Goal: Transaction & Acquisition: Purchase product/service

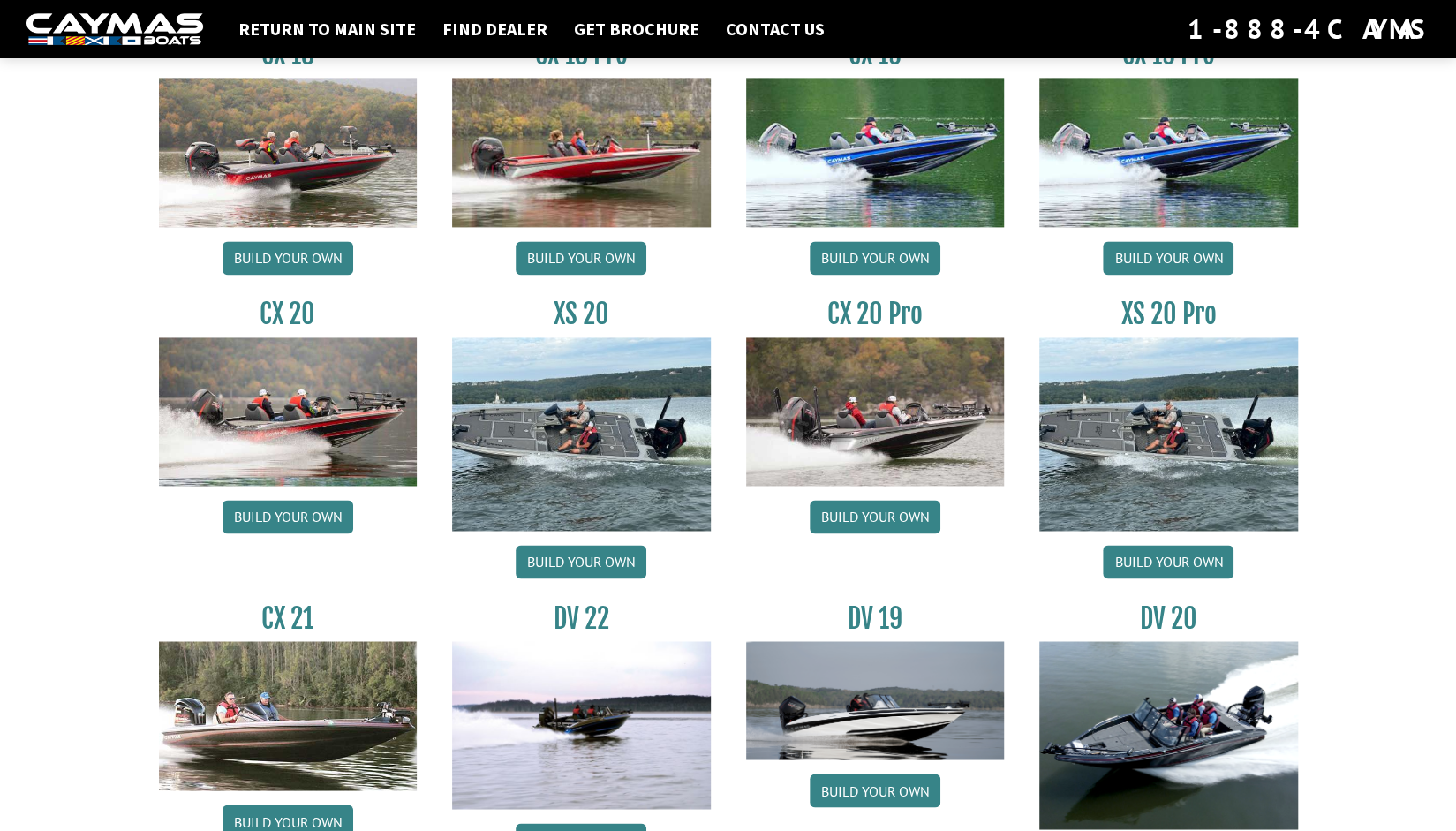
scroll to position [1567, 0]
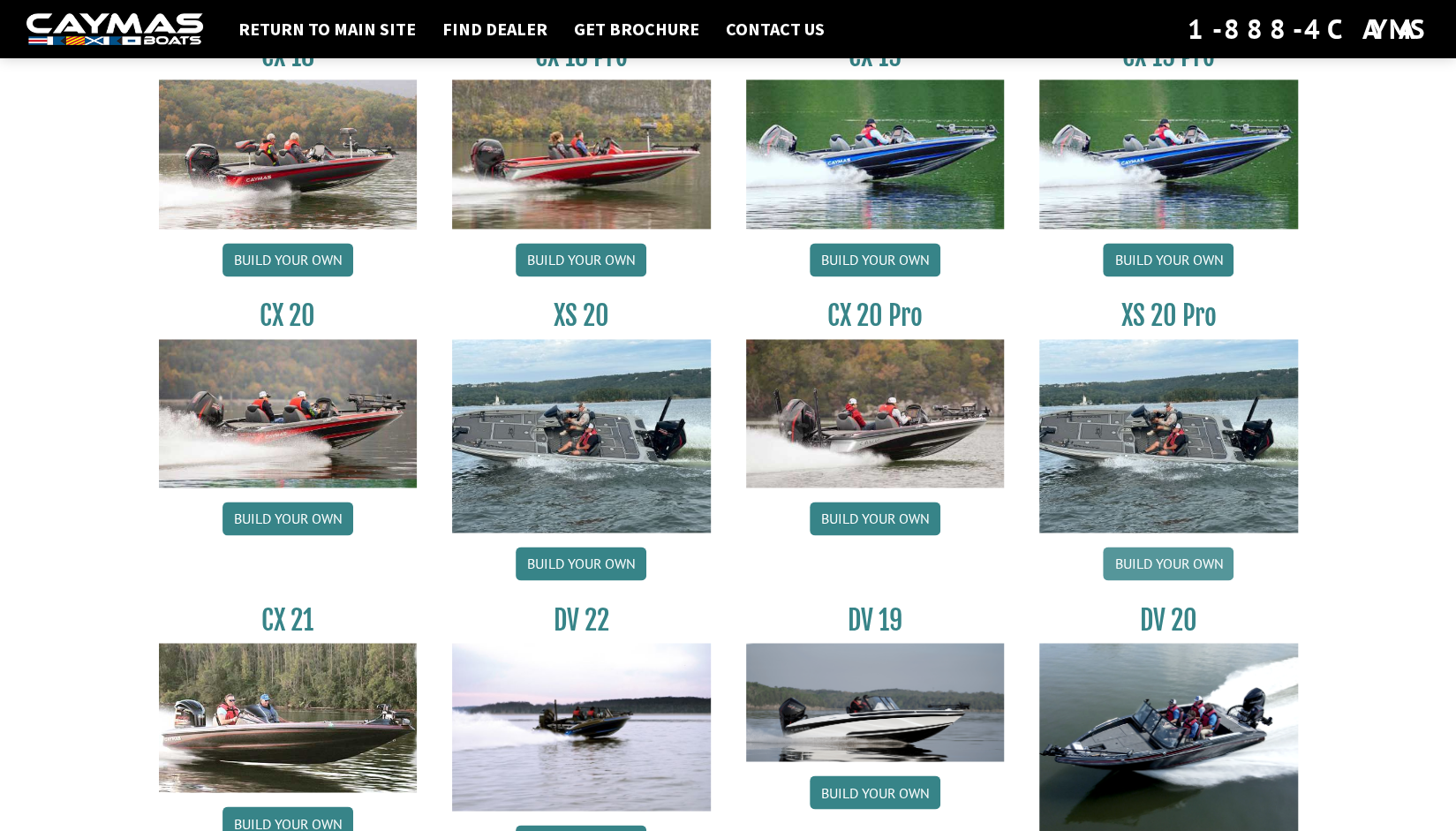
click at [1157, 548] on link "Build your own" at bounding box center [1168, 564] width 130 height 34
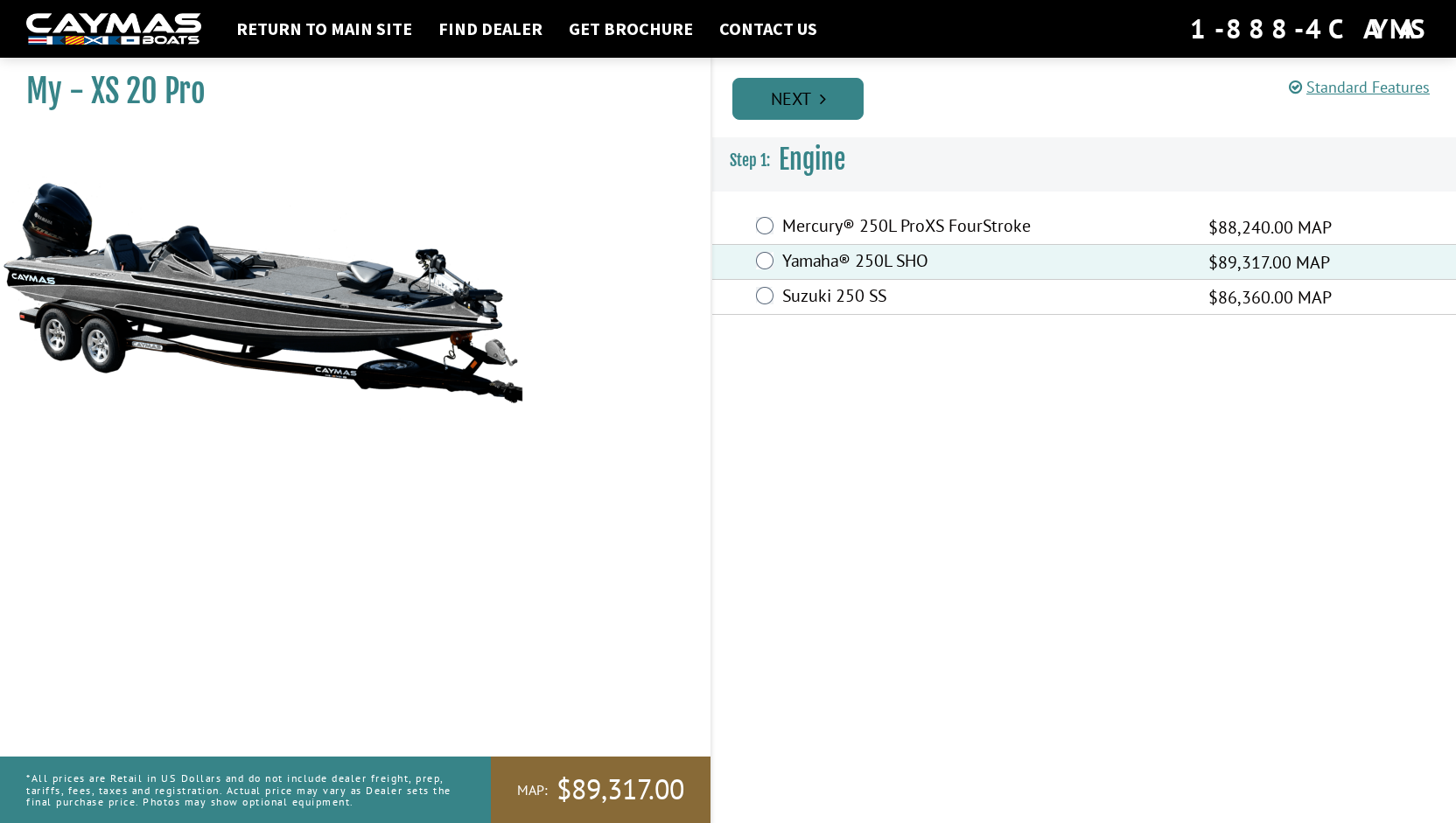
click at [798, 89] on link "Next" at bounding box center [797, 99] width 131 height 42
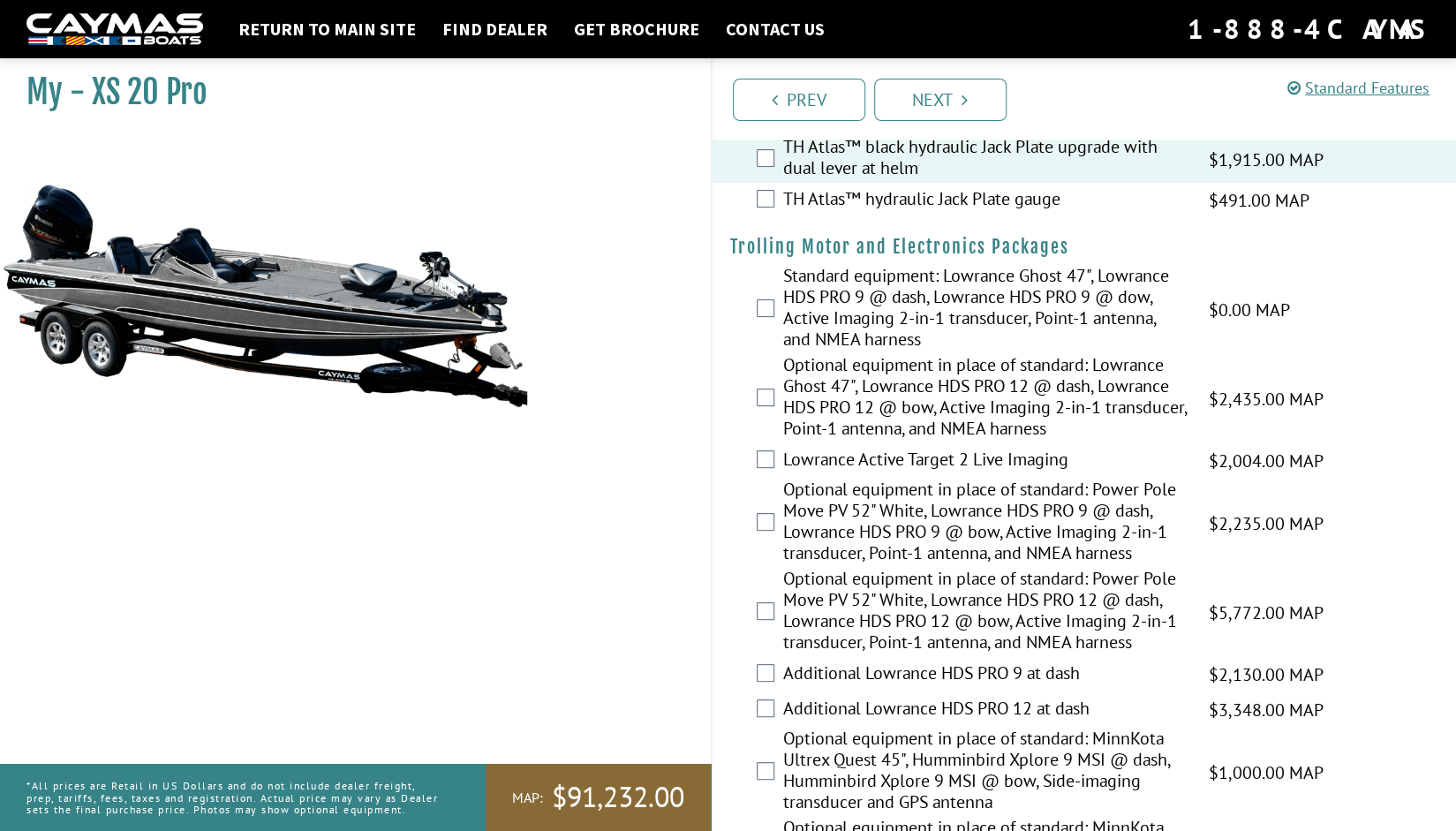
scroll to position [101, 0]
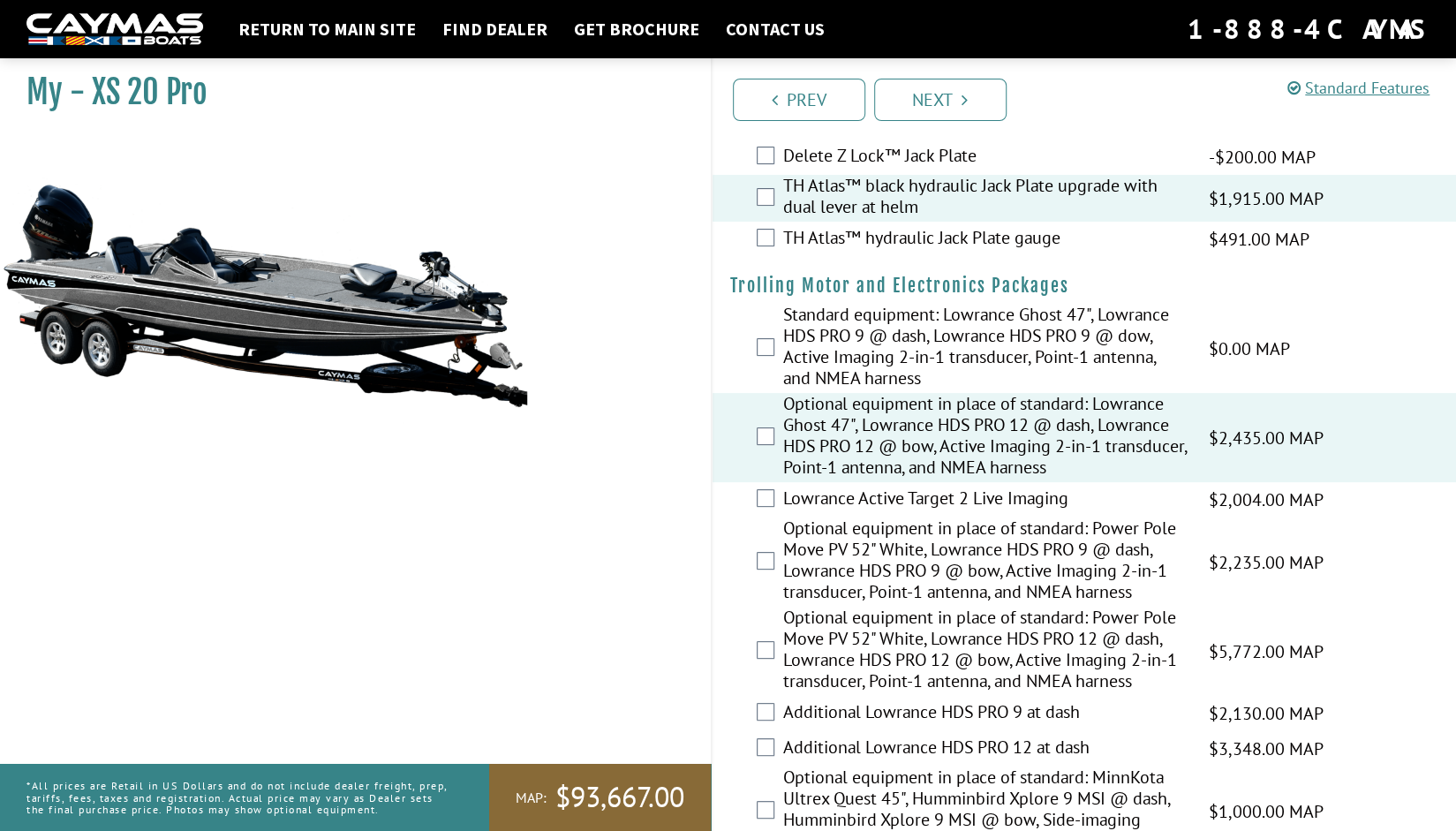
click at [761, 507] on div "Lowrance Active Target 2 Live Imaging $2,004.00 MAP $2,366.00 MSRP" at bounding box center [1086, 499] width 745 height 35
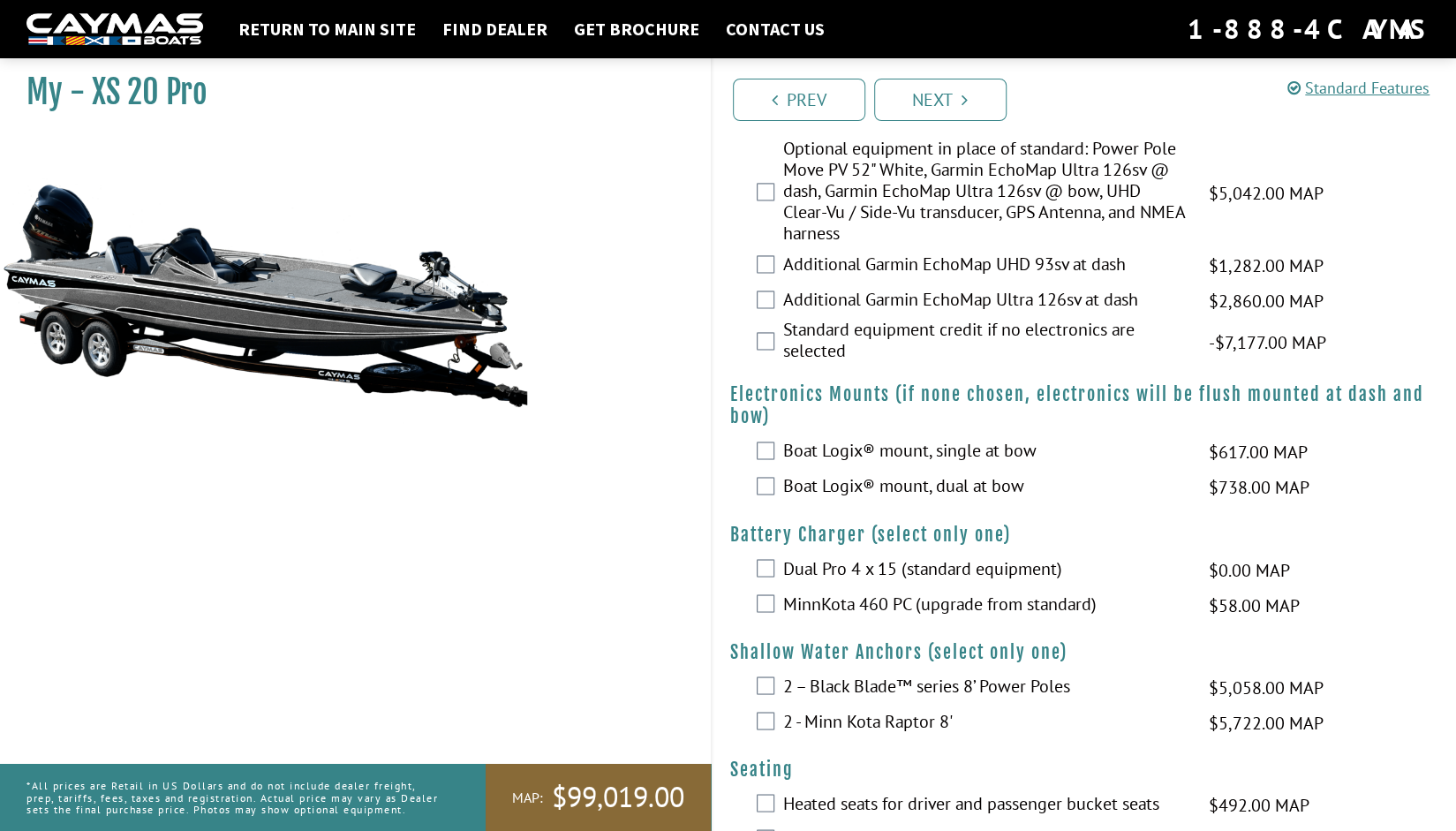
scroll to position [1672, 0]
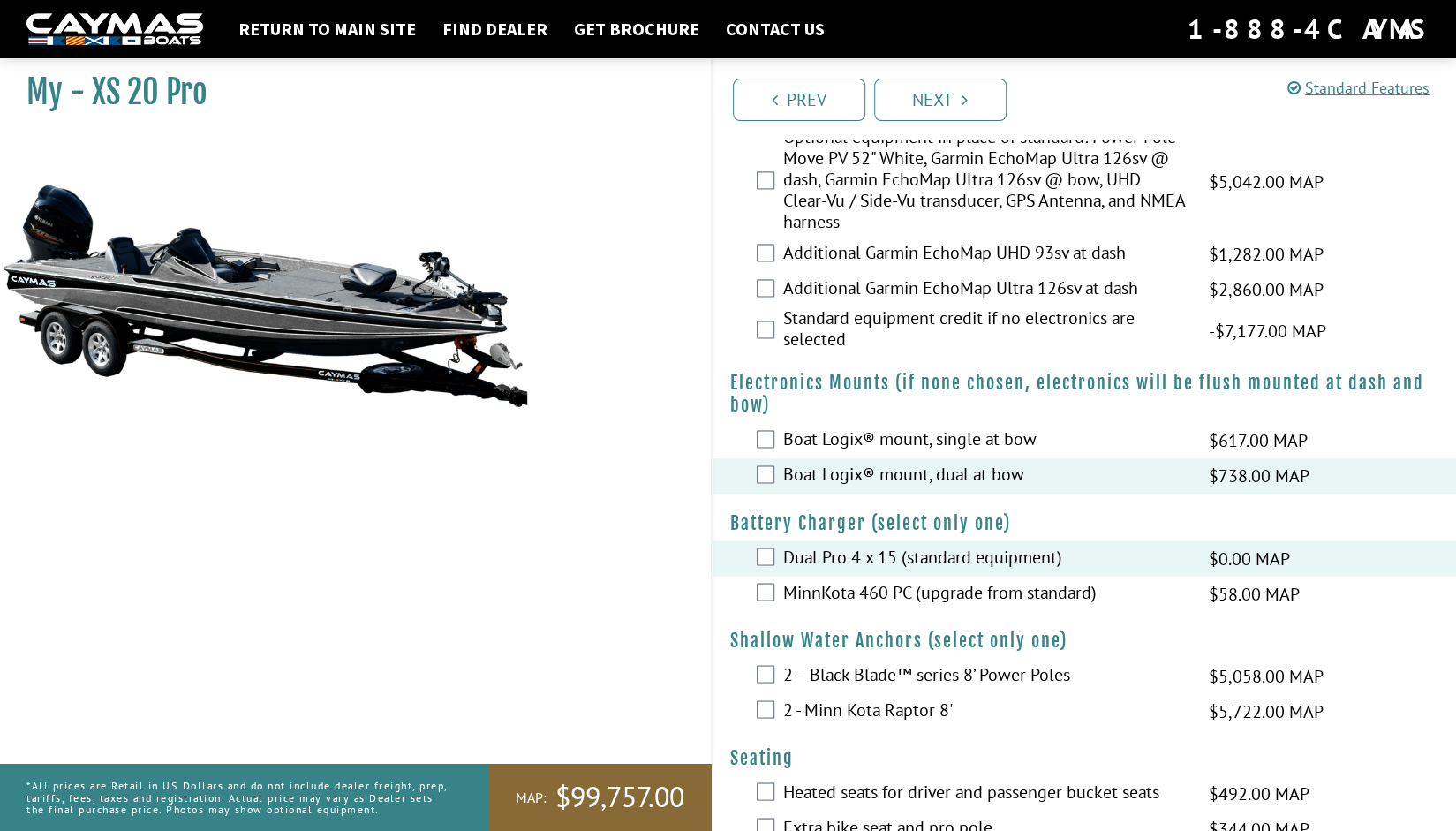
click at [772, 581] on div "MinnKota 460 PC (upgrade from standard) $58.00 MAP $69.00 MSRP" at bounding box center [1086, 593] width 745 height 35
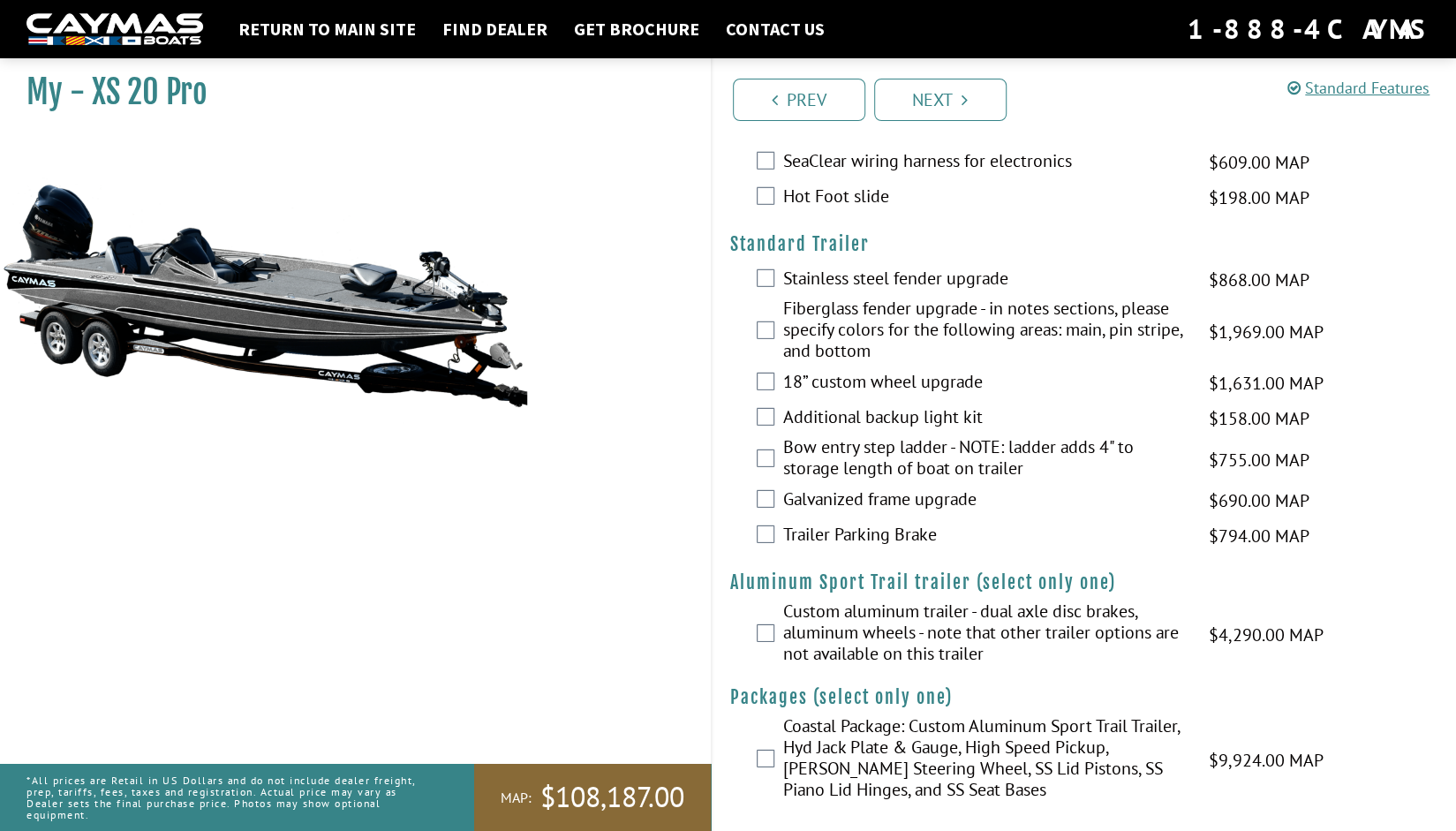
scroll to position [3226, 0]
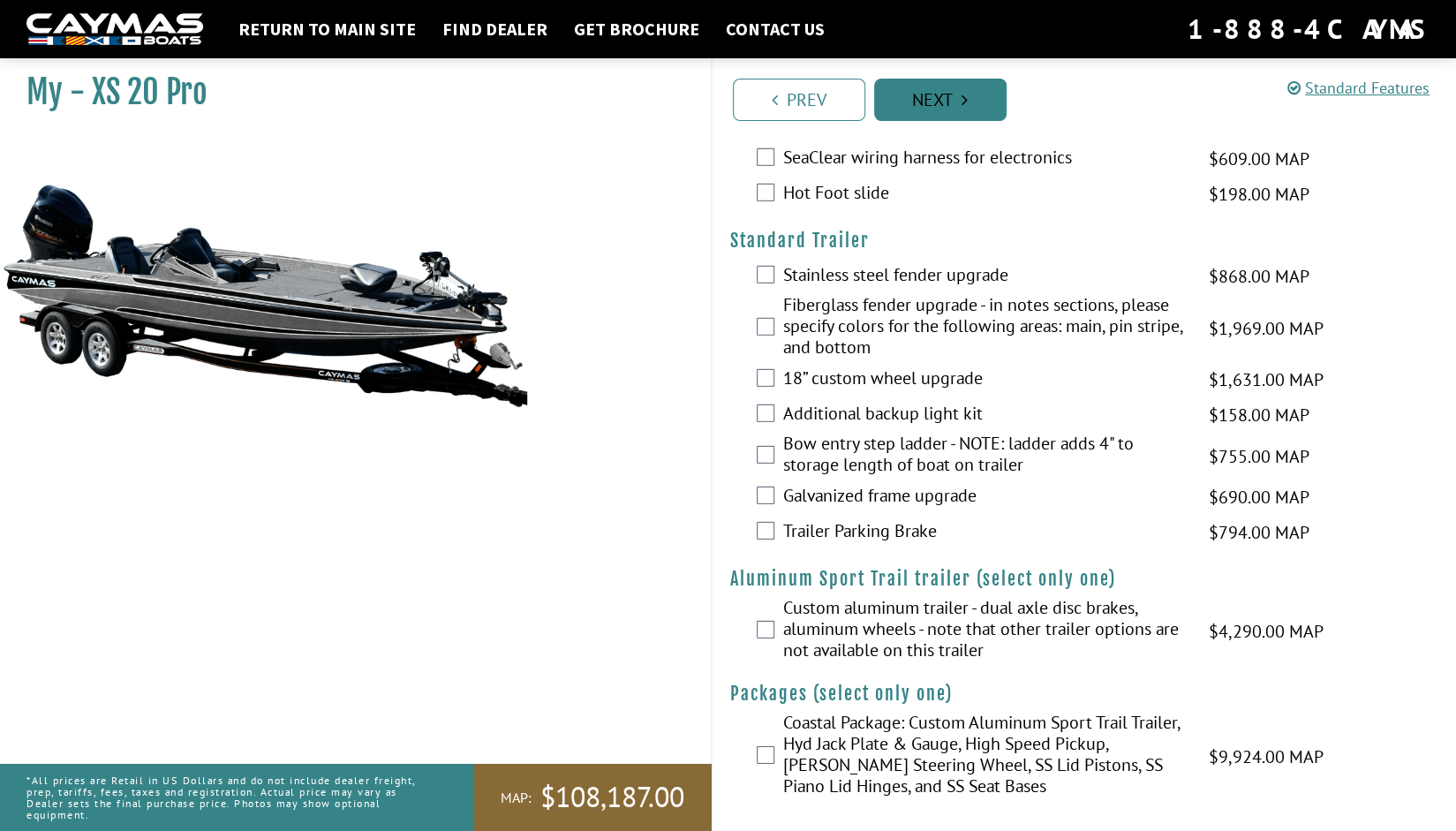
click at [909, 114] on link "Next" at bounding box center [940, 100] width 132 height 43
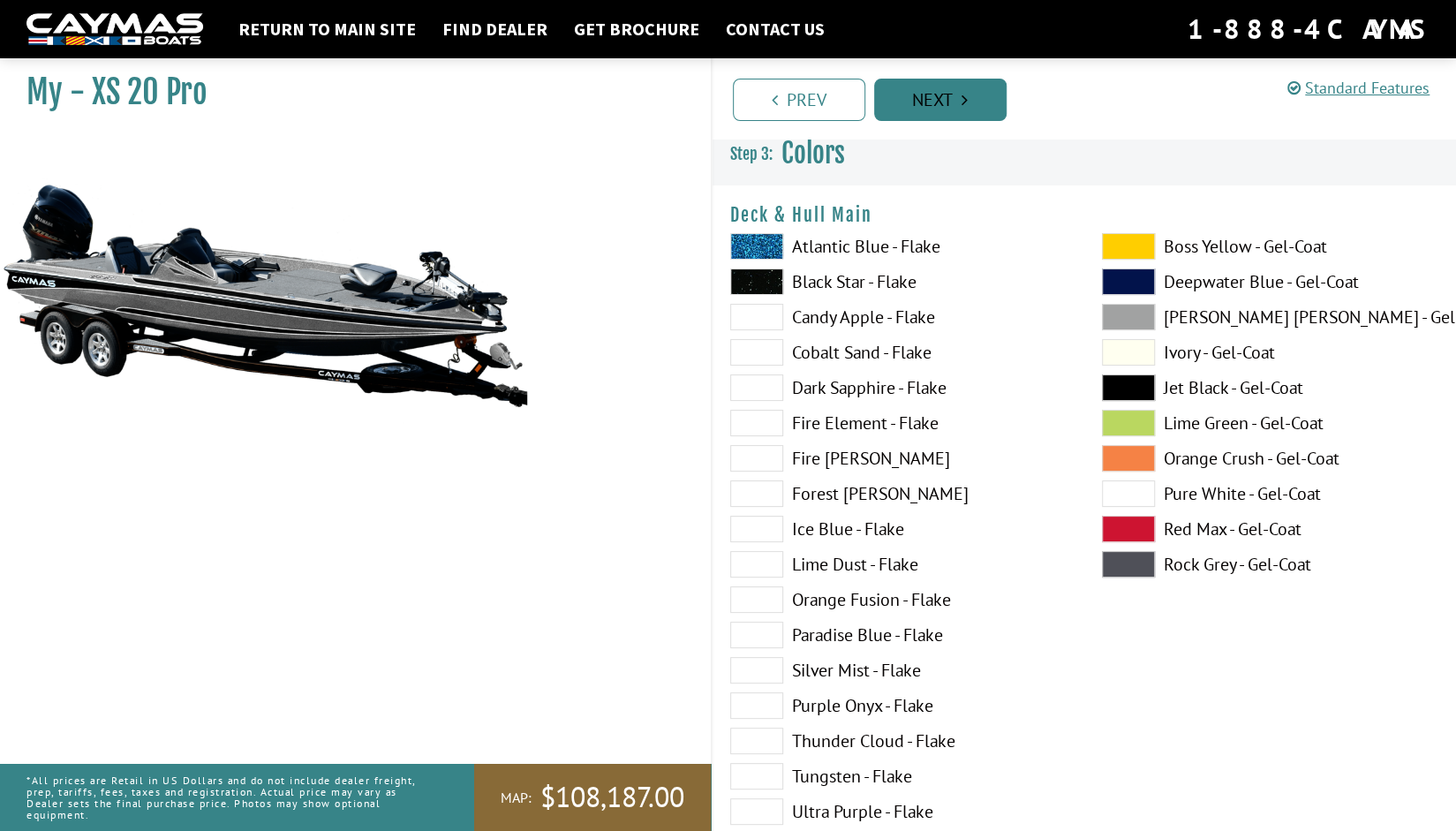
scroll to position [0, 0]
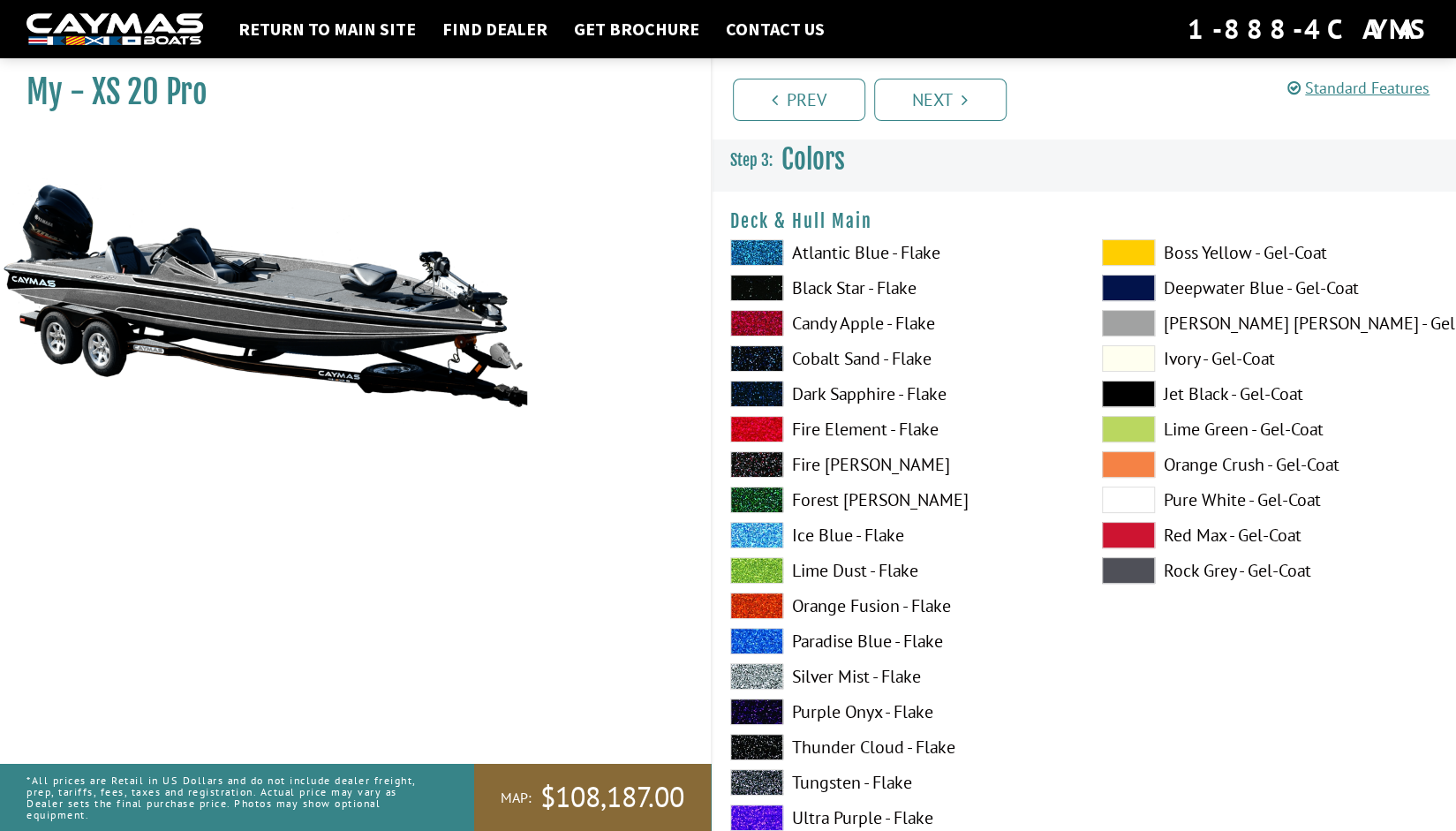
click at [761, 564] on span at bounding box center [756, 571] width 53 height 27
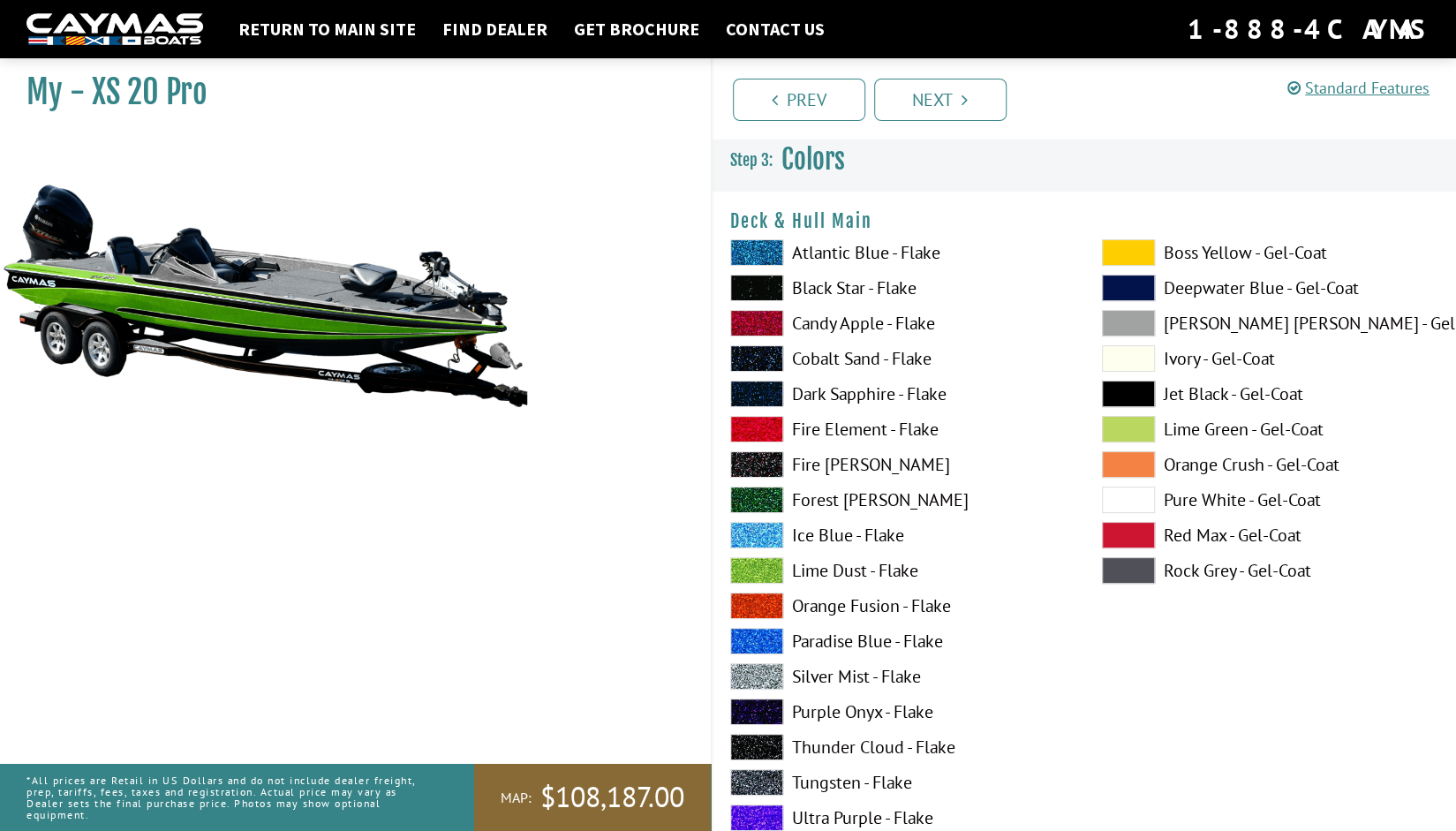
click at [767, 812] on span at bounding box center [756, 818] width 53 height 27
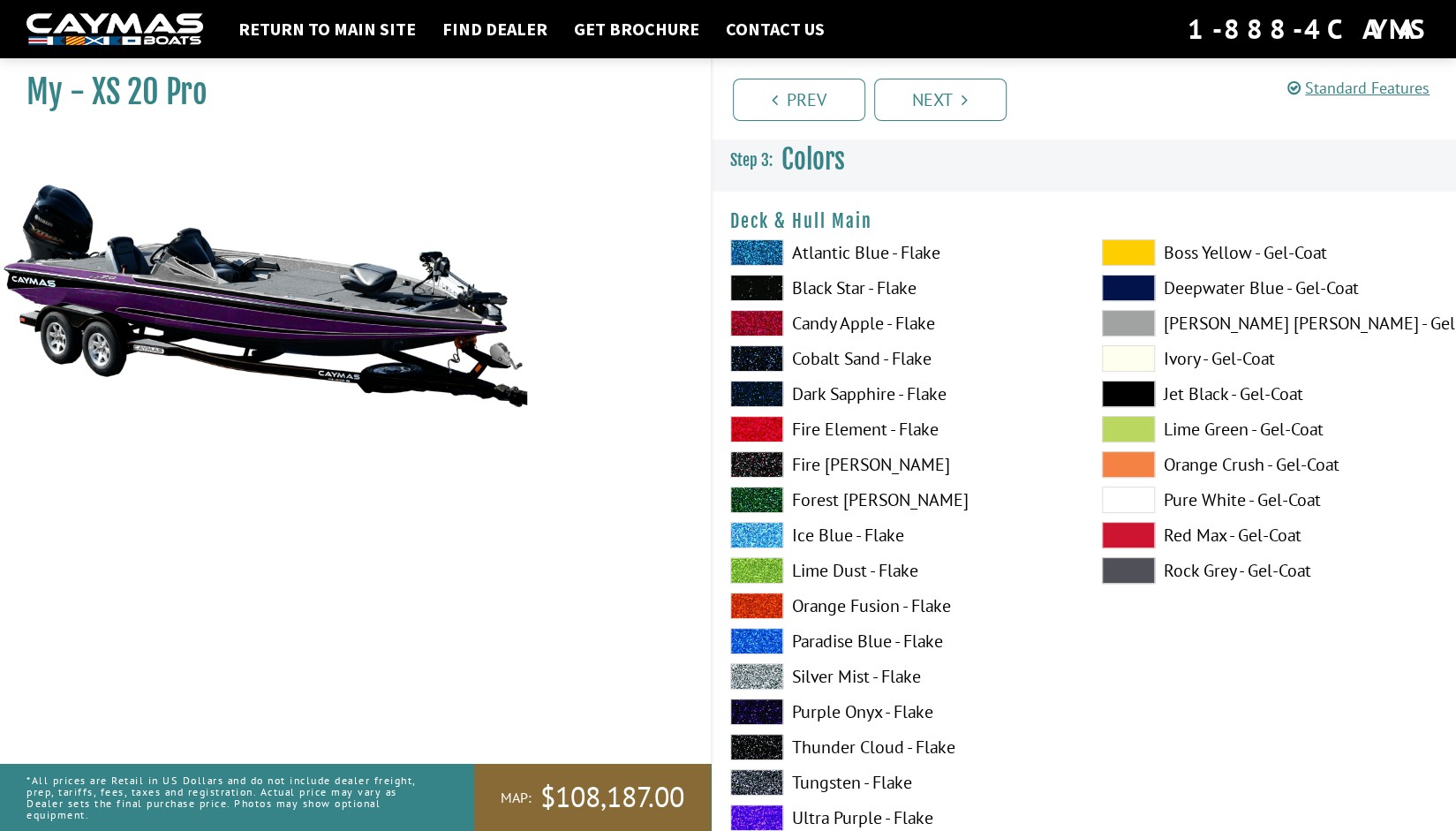
click at [1134, 244] on span at bounding box center [1128, 252] width 53 height 27
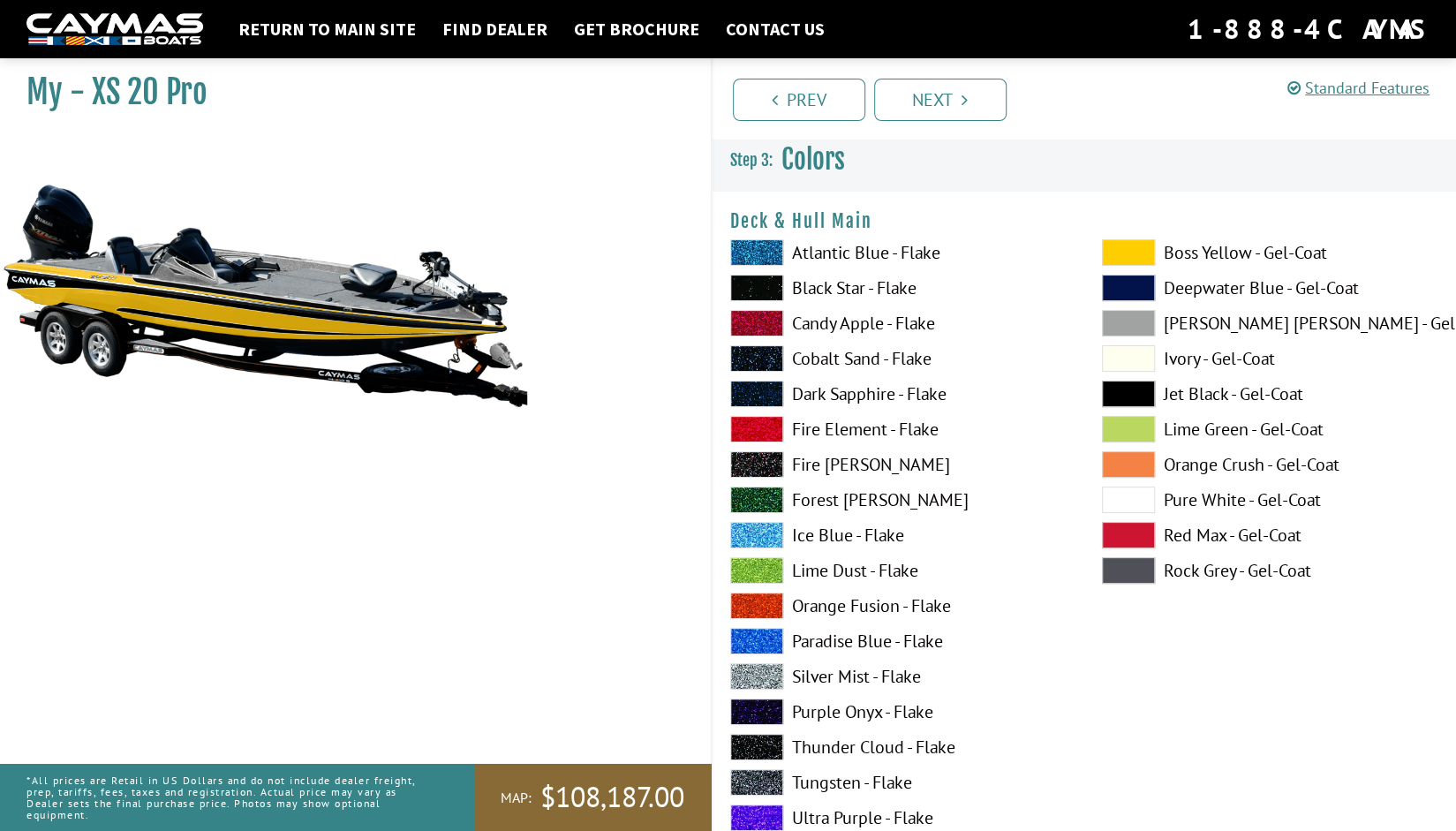
click at [766, 244] on span at bounding box center [756, 252] width 53 height 27
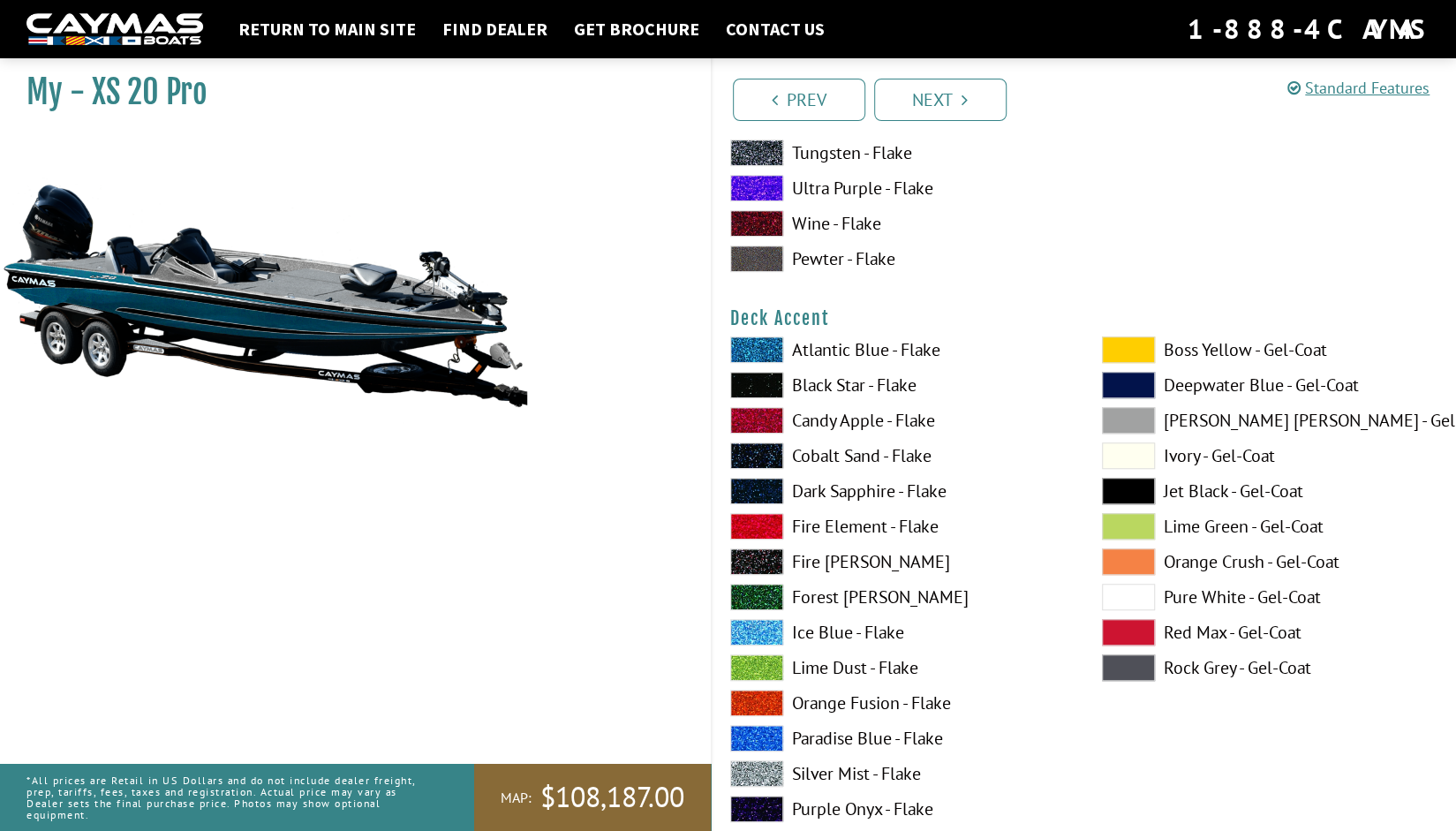
scroll to position [622, 0]
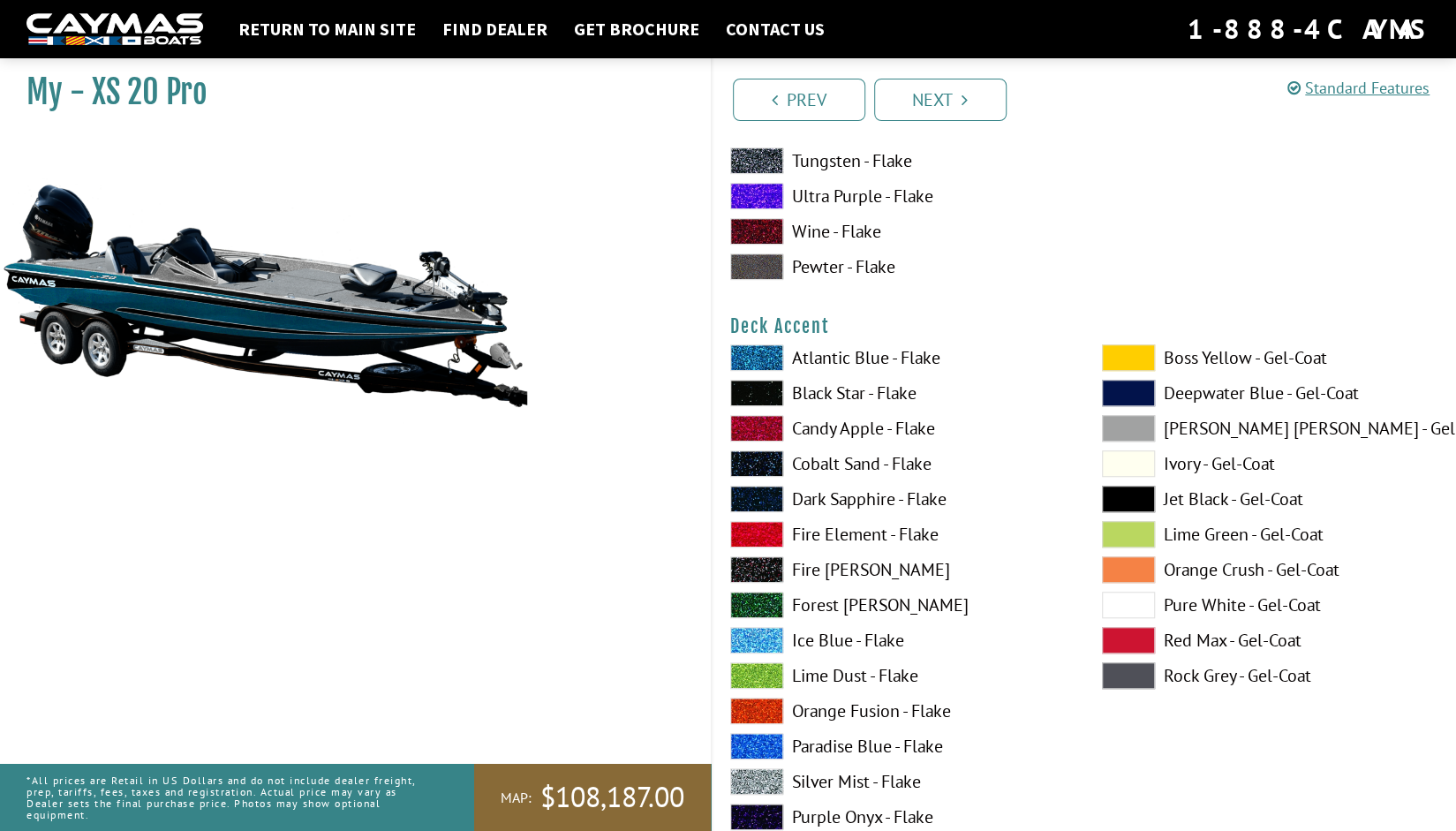
click at [1130, 459] on span at bounding box center [1128, 463] width 53 height 27
click at [760, 354] on span at bounding box center [756, 358] width 53 height 27
click at [756, 423] on span at bounding box center [756, 428] width 53 height 27
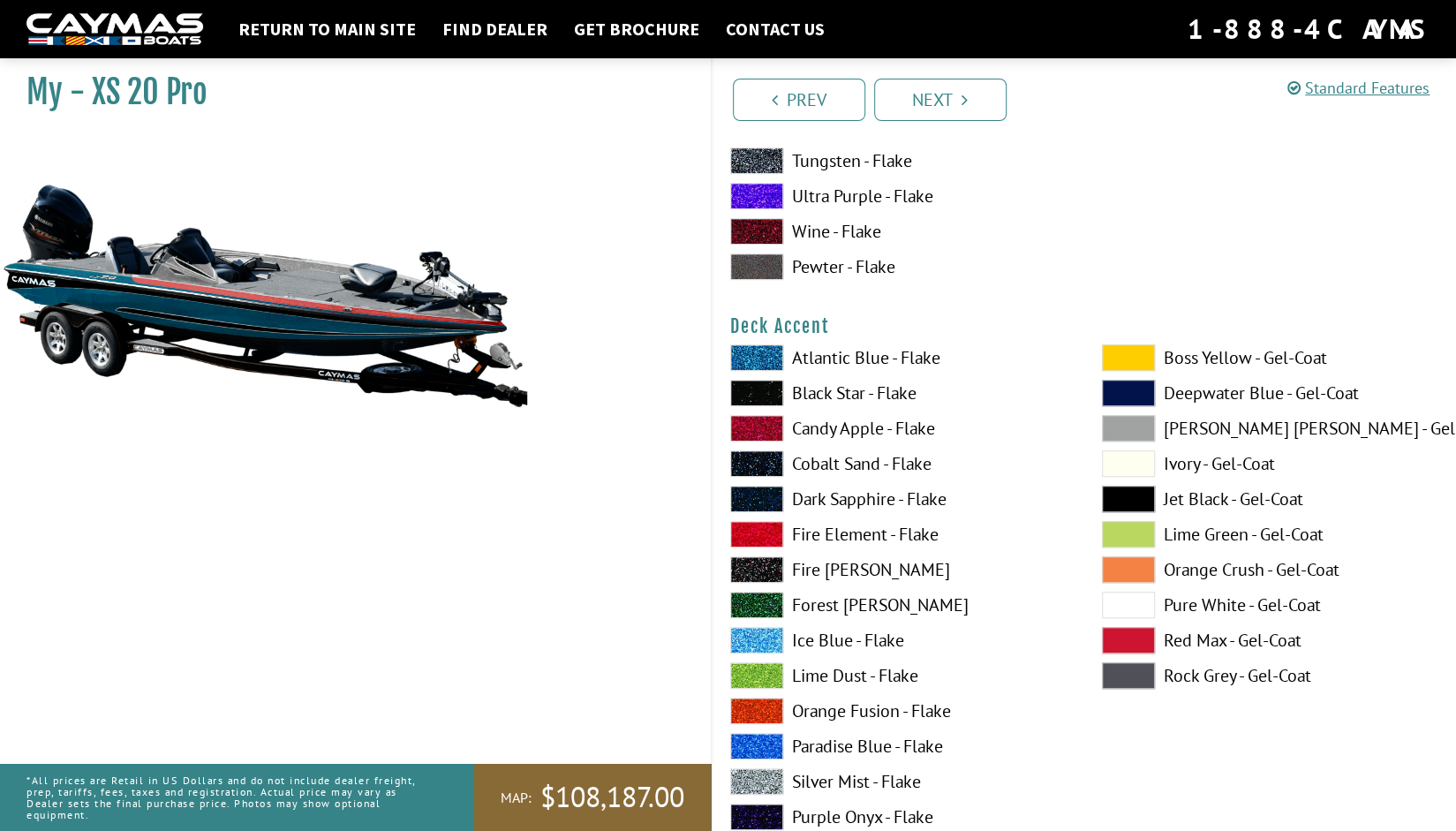
click at [756, 423] on span at bounding box center [756, 428] width 53 height 27
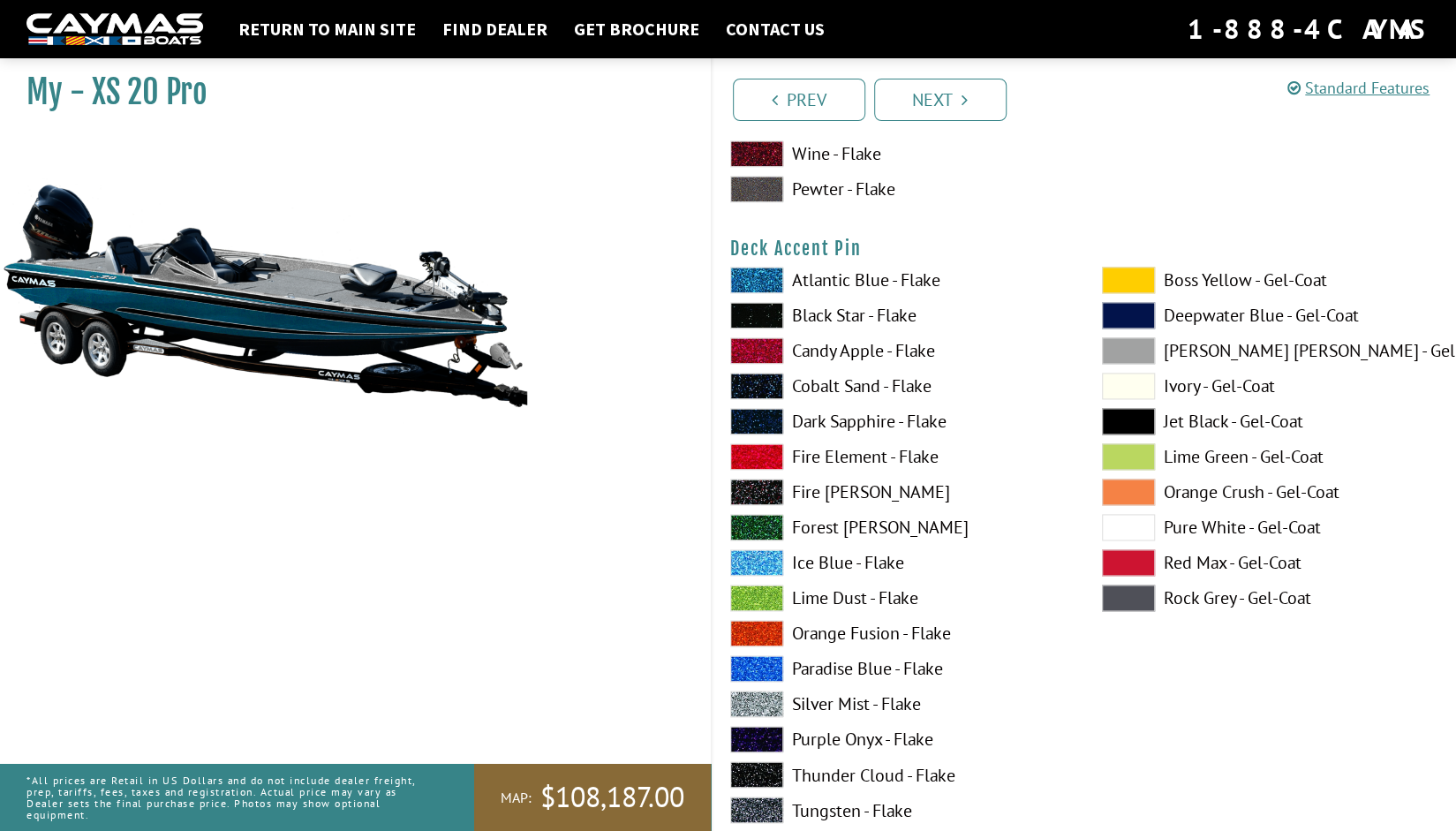
scroll to position [1475, 0]
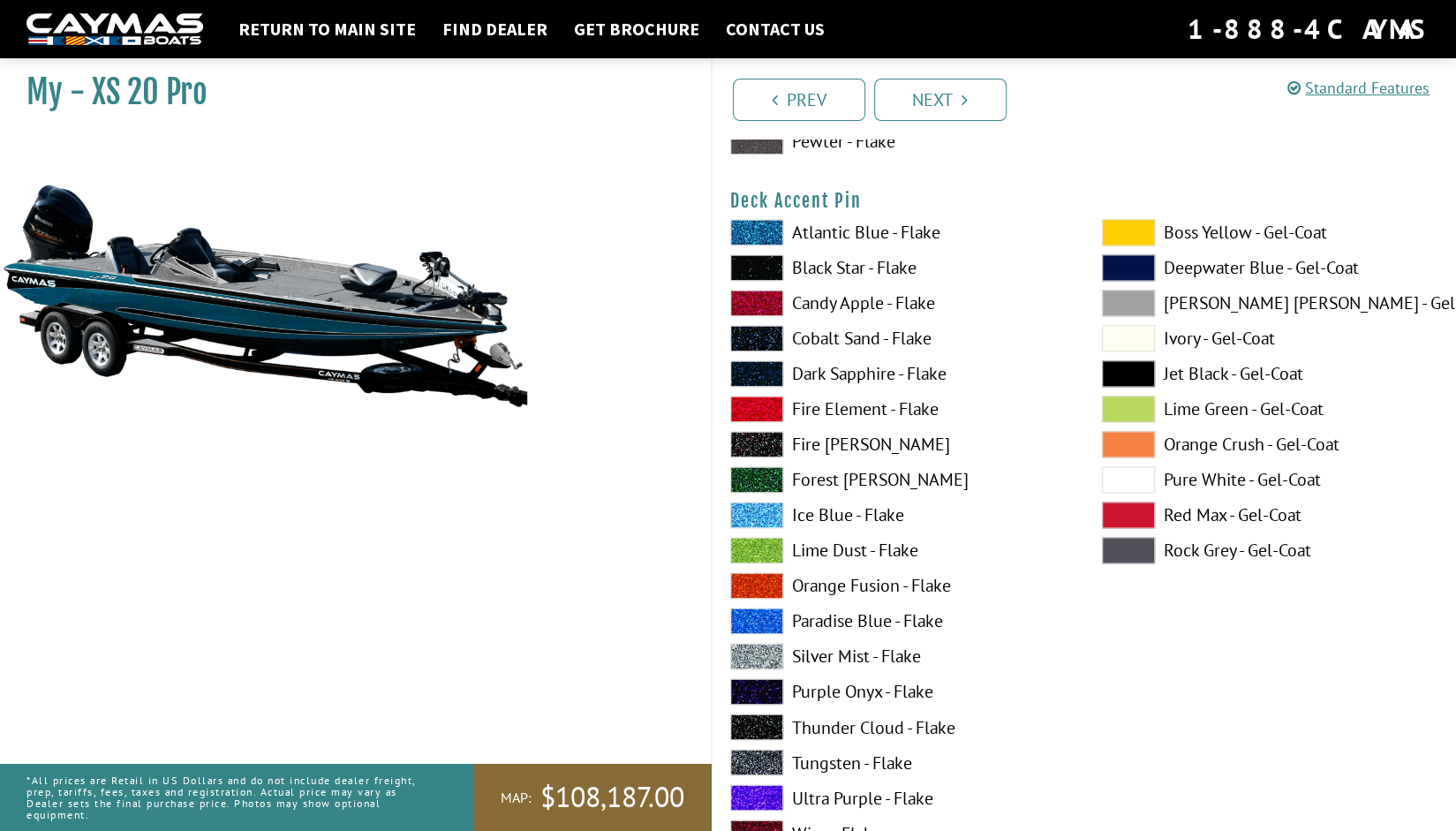
click at [764, 513] on span at bounding box center [756, 515] width 53 height 27
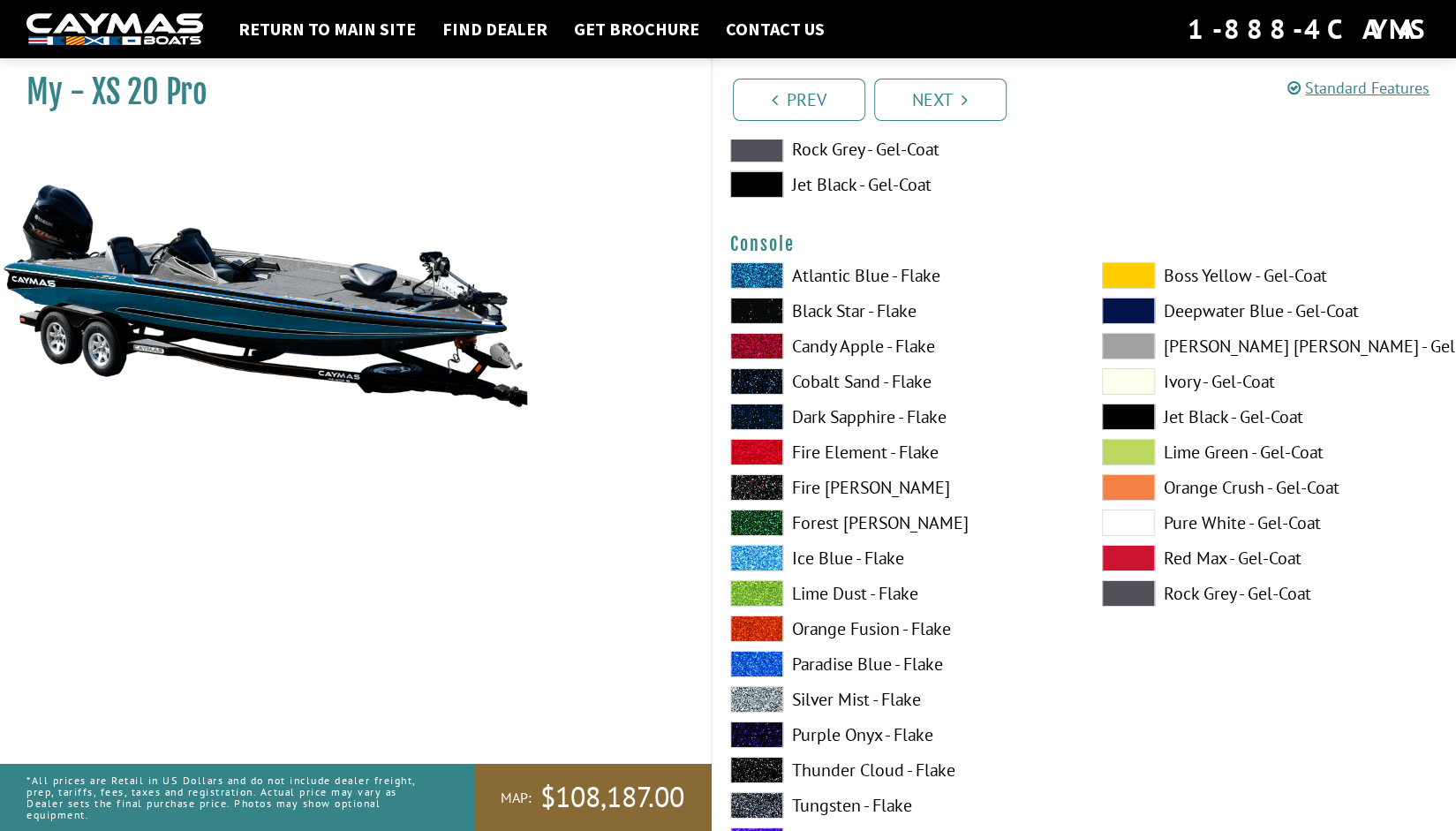
scroll to position [3817, 0]
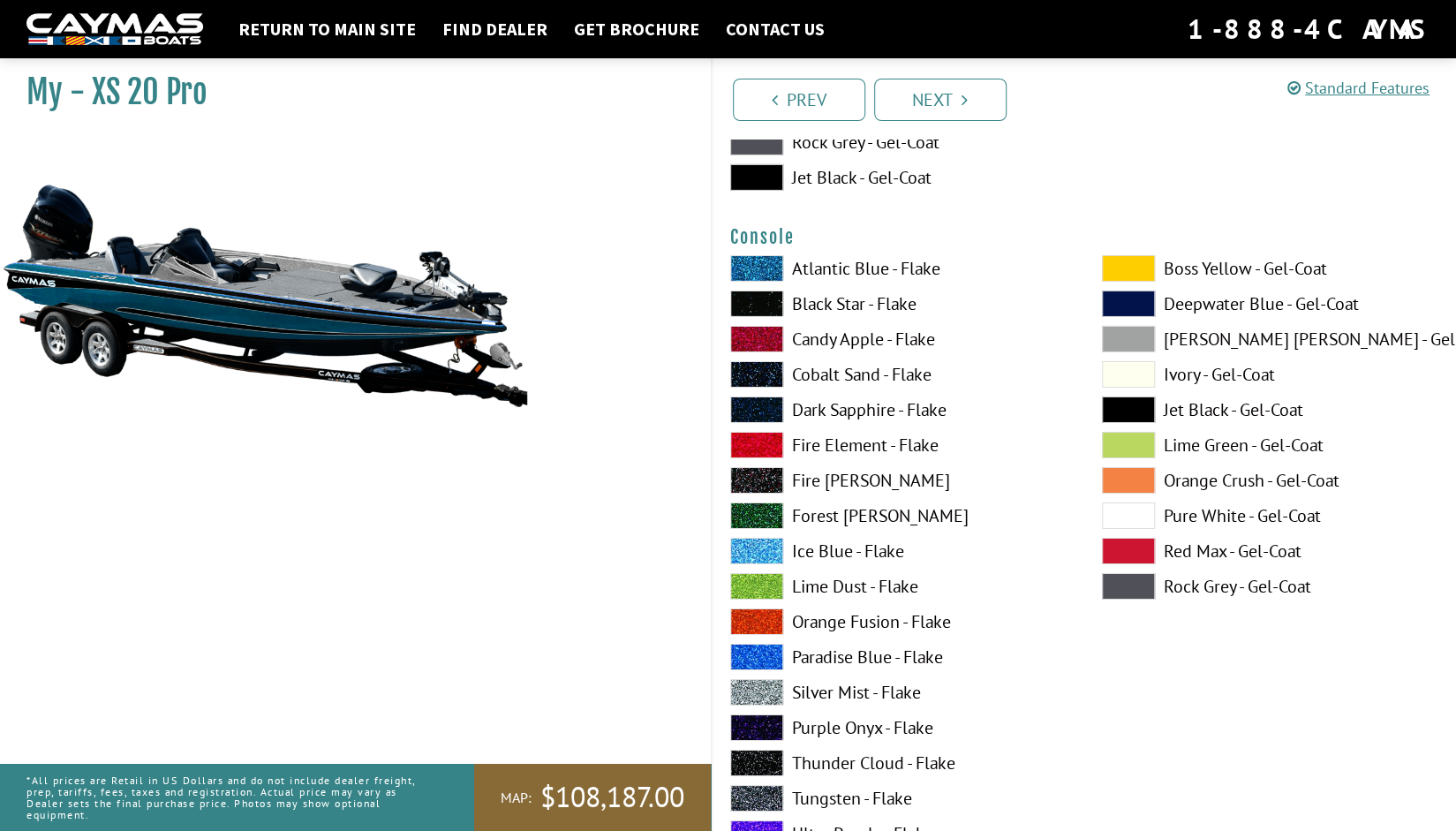
click at [752, 256] on span at bounding box center [756, 268] width 53 height 27
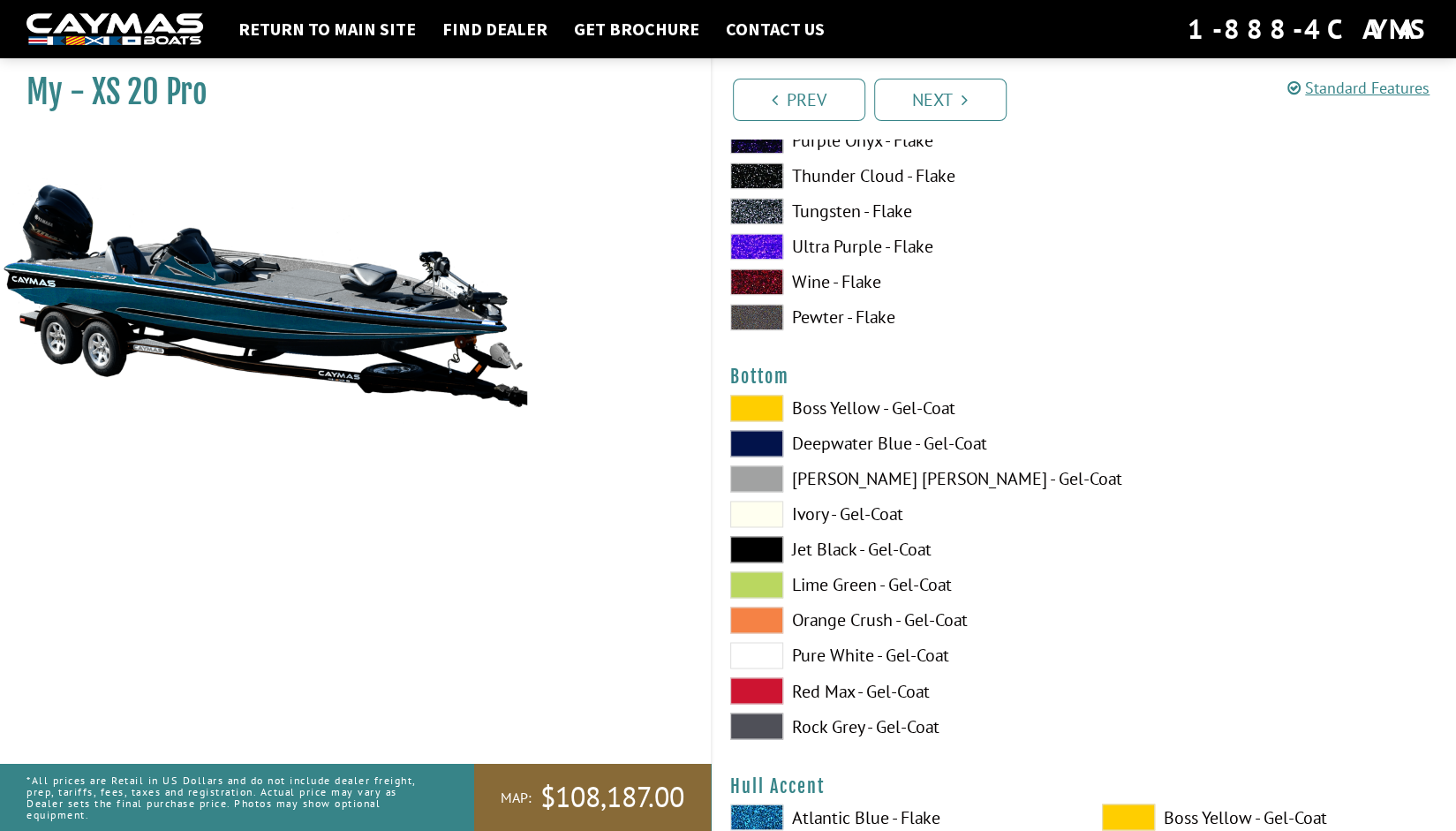
scroll to position [5851, 0]
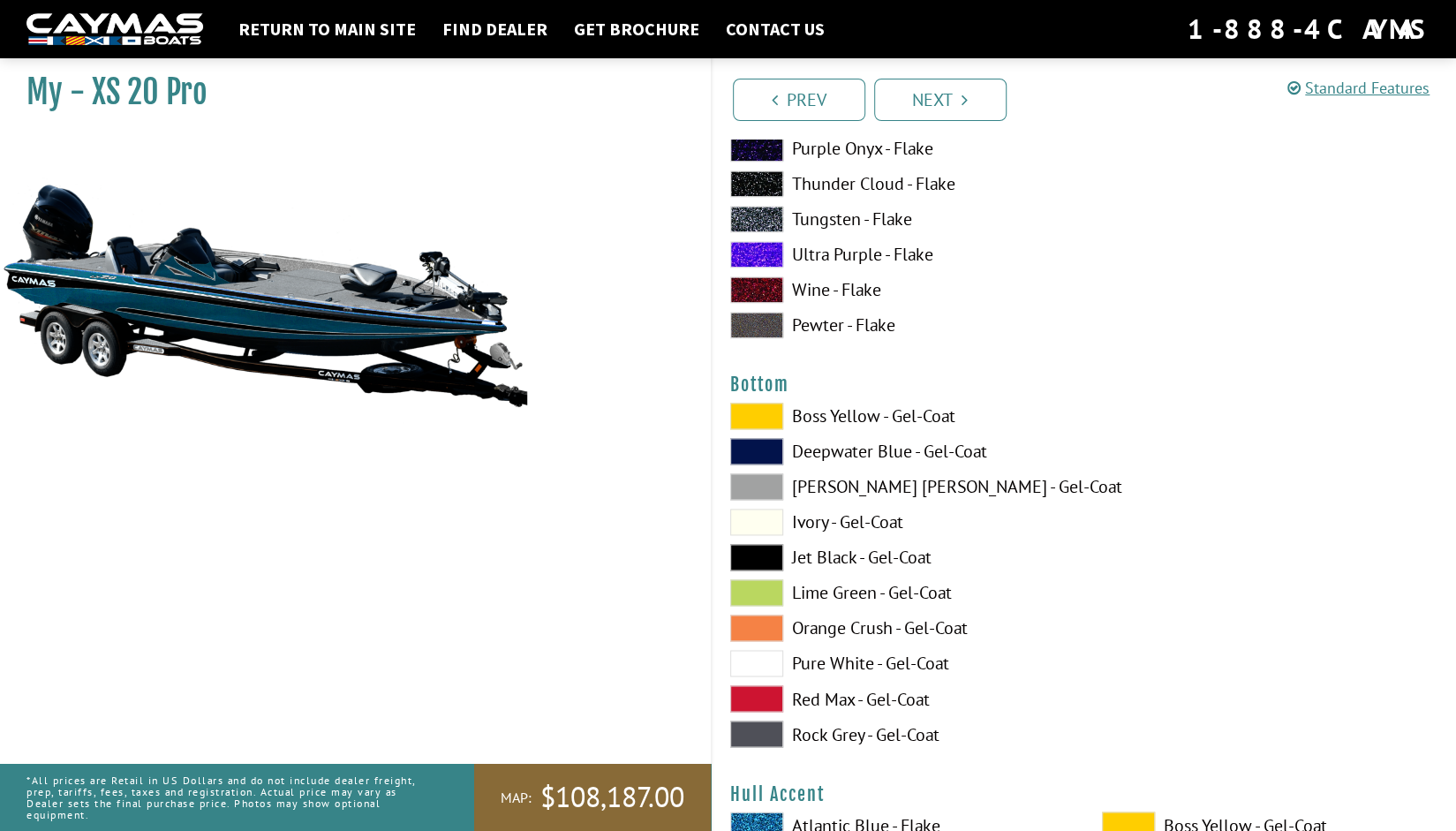
click at [754, 549] on span at bounding box center [756, 557] width 53 height 27
click at [767, 514] on span at bounding box center [756, 522] width 53 height 27
click at [762, 547] on span at bounding box center [756, 557] width 53 height 27
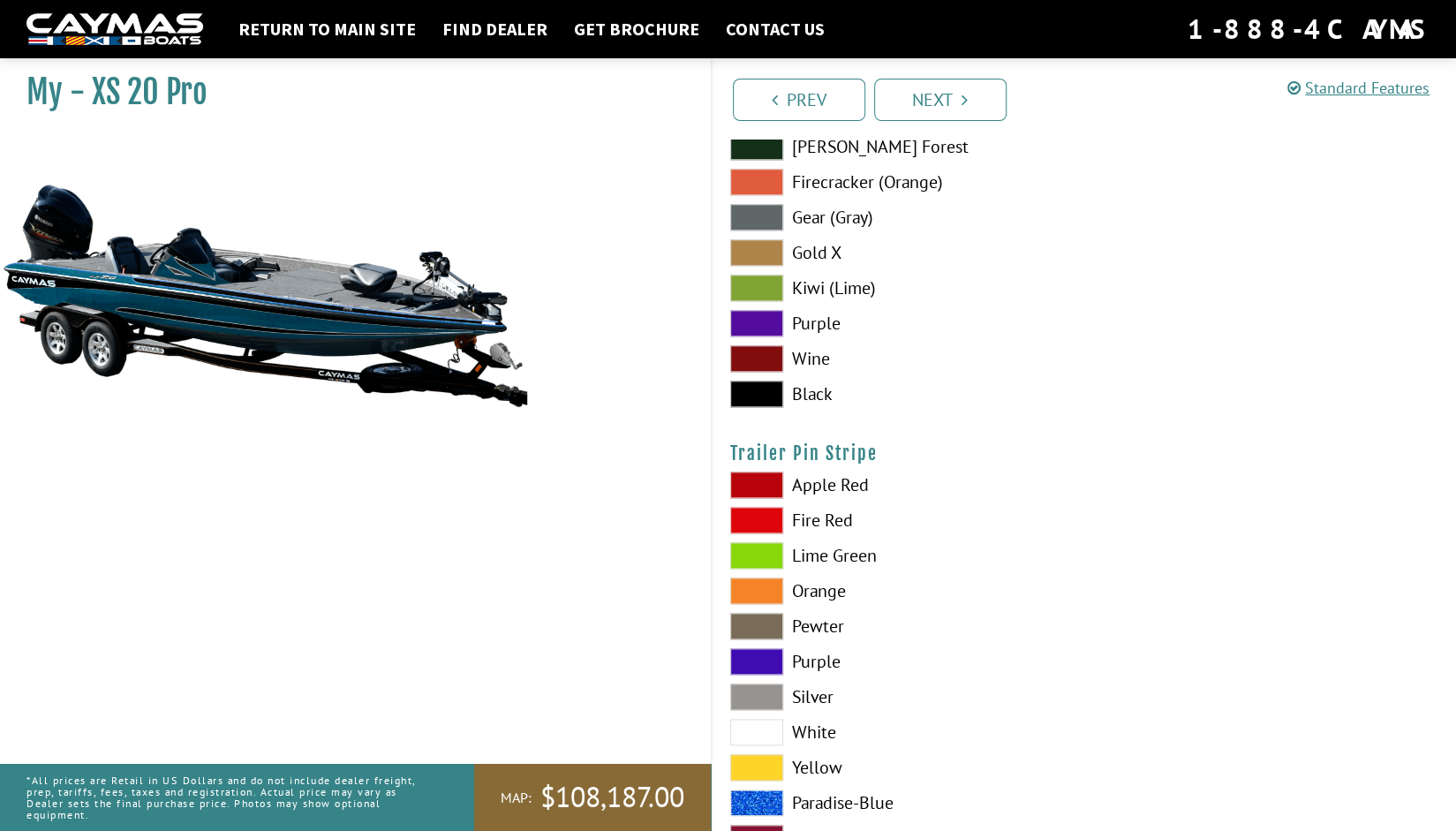
scroll to position [9935, 0]
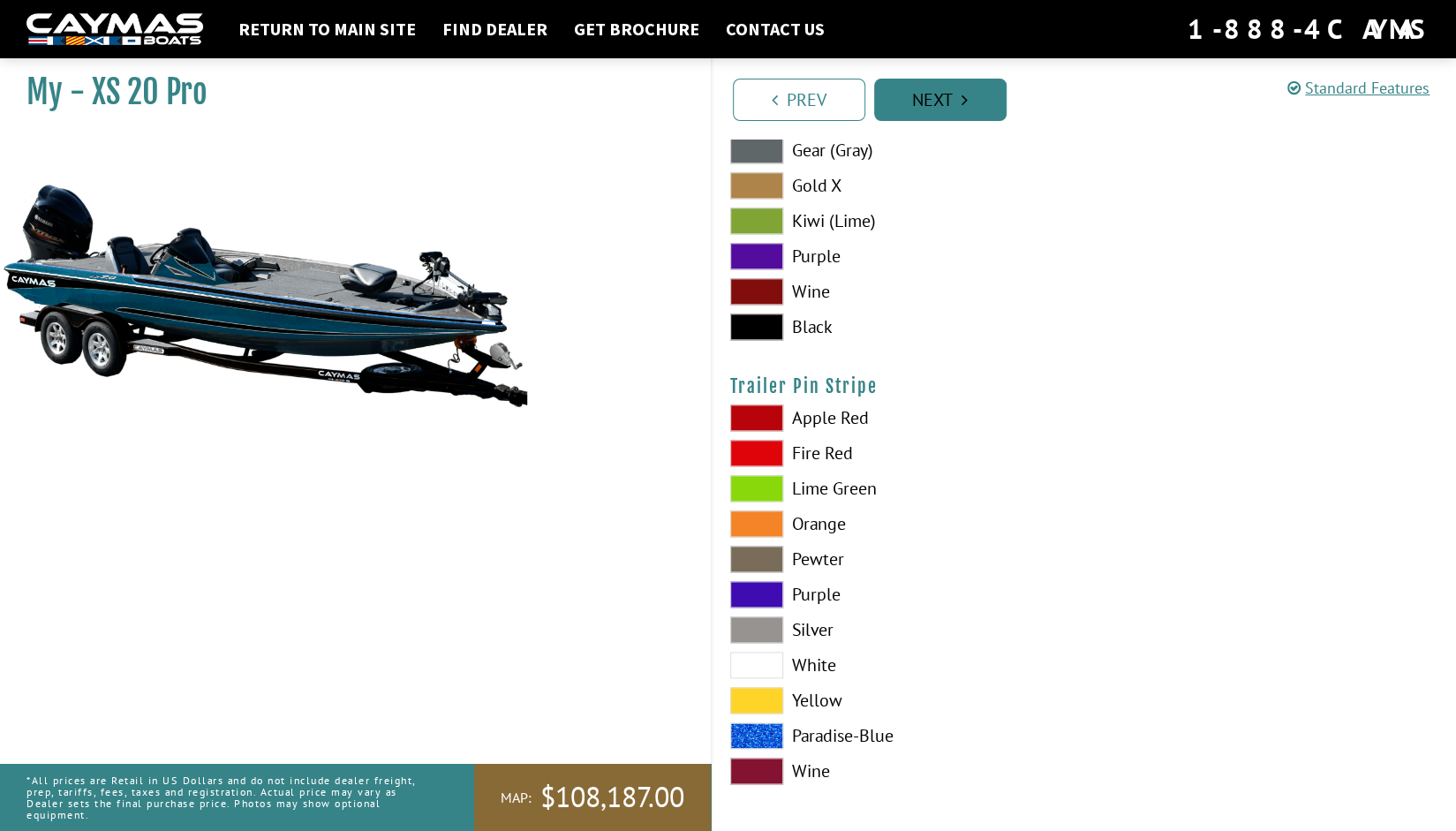
click at [934, 104] on link "Next" at bounding box center [940, 100] width 132 height 43
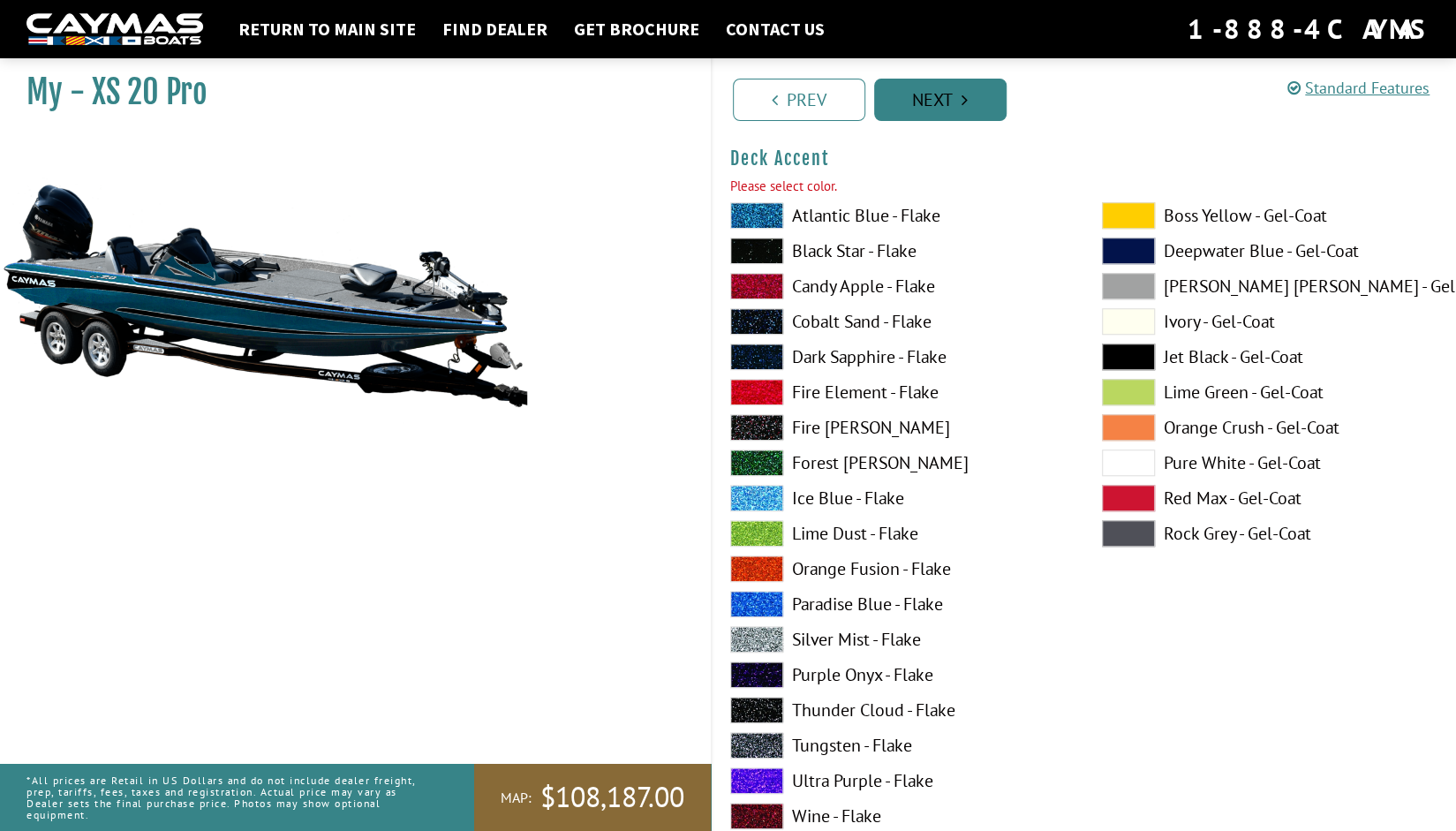
scroll to position [789, 0]
click at [753, 214] on span at bounding box center [756, 216] width 53 height 27
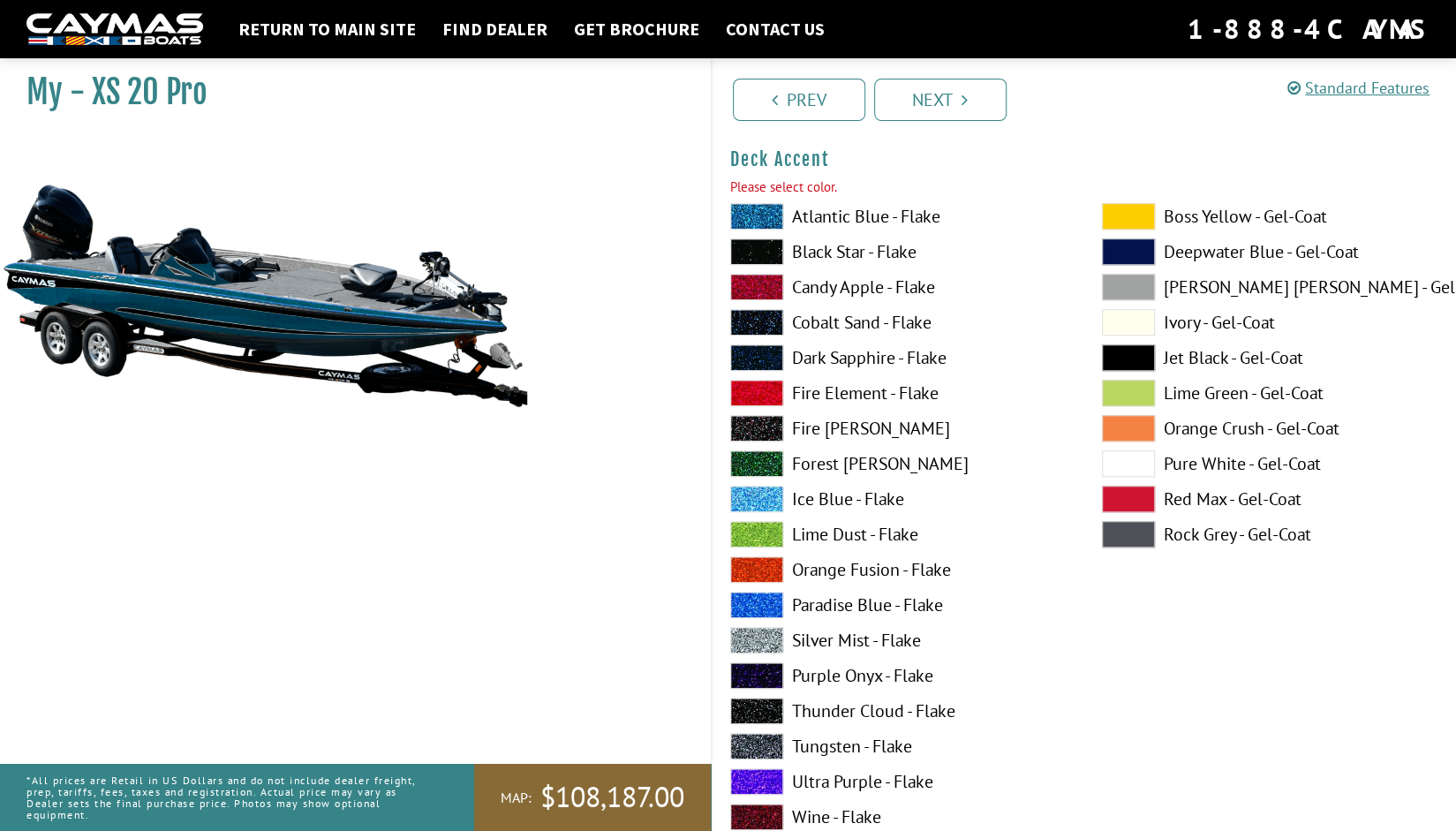
click at [753, 214] on span at bounding box center [756, 216] width 53 height 27
click at [751, 778] on span at bounding box center [756, 781] width 53 height 27
click at [749, 737] on span at bounding box center [756, 746] width 53 height 27
click at [950, 106] on link "Next" at bounding box center [940, 100] width 132 height 43
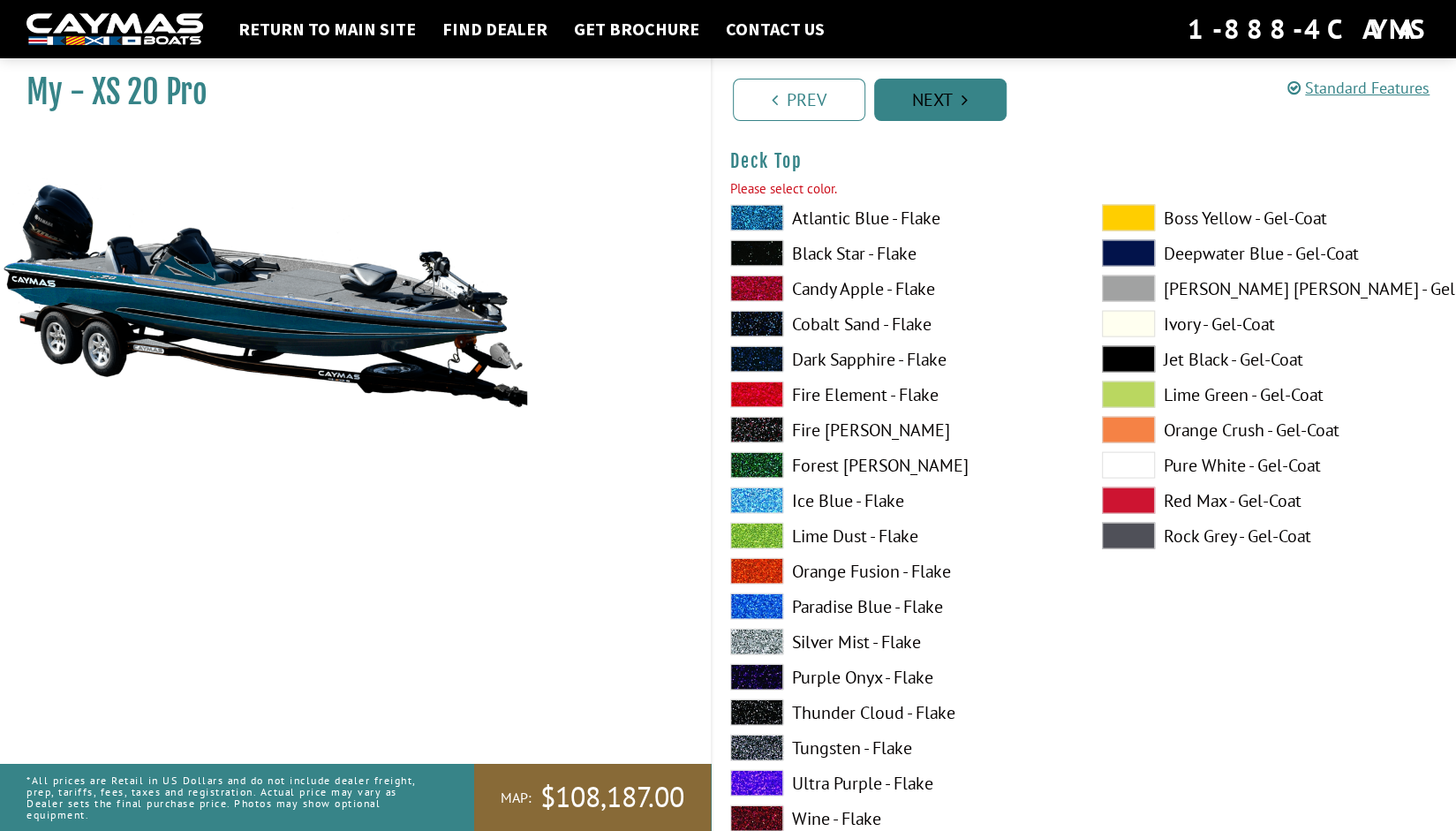
scroll to position [2243, 0]
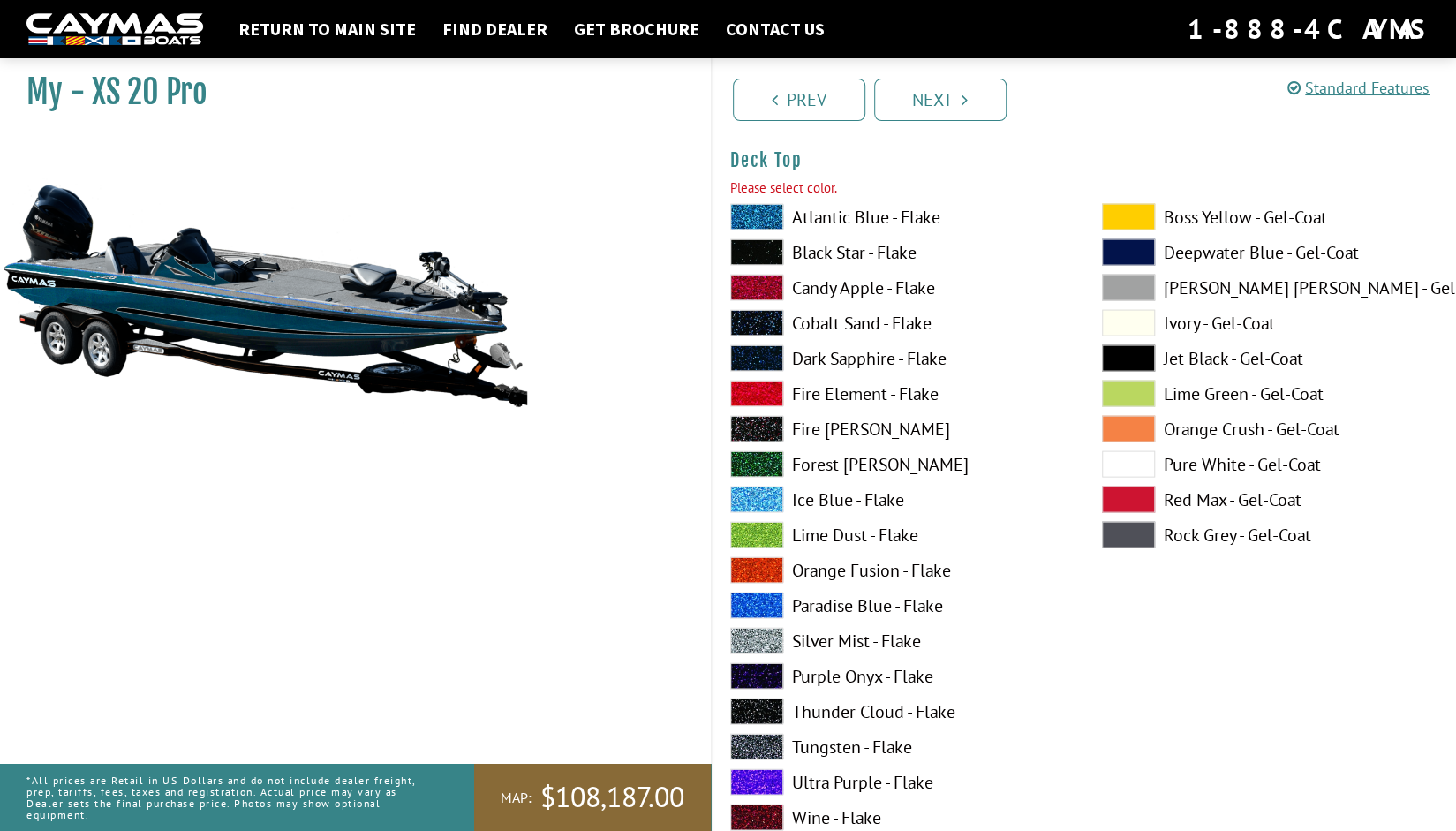
click at [748, 492] on span at bounding box center [756, 500] width 53 height 27
click at [918, 103] on link "Next" at bounding box center [940, 100] width 132 height 43
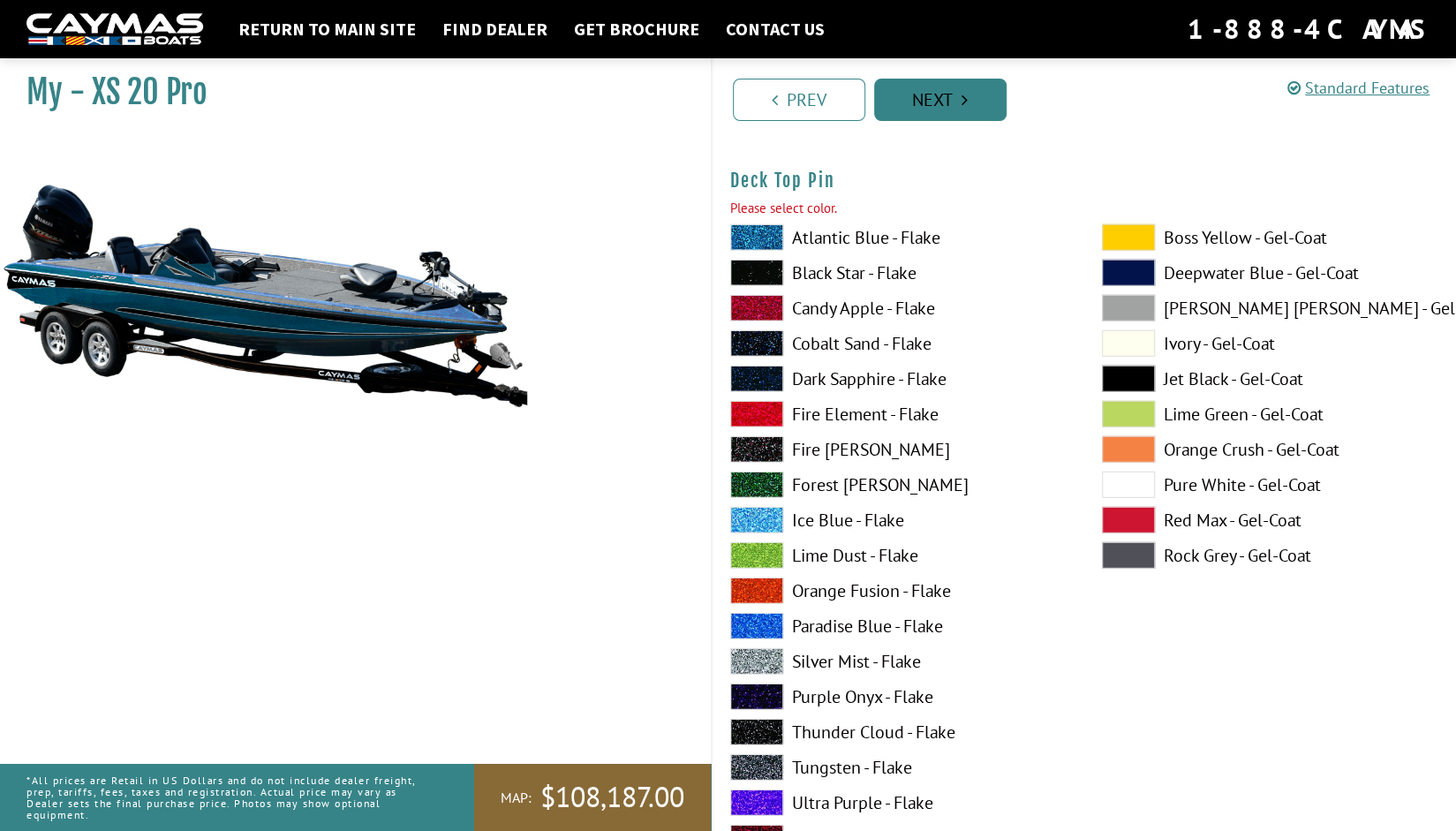
scroll to position [2969, 0]
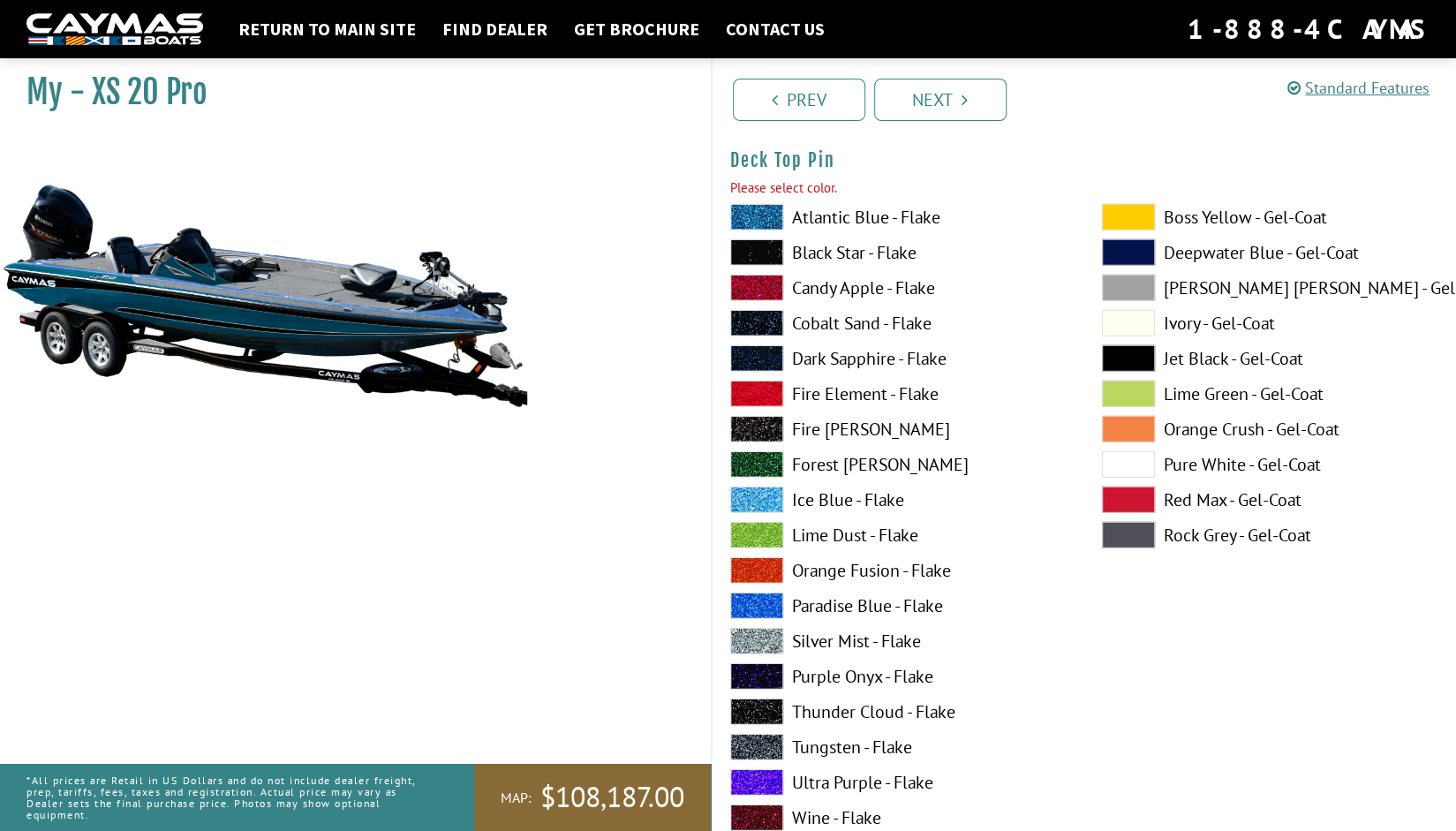
click at [752, 424] on span at bounding box center [756, 429] width 53 height 27
click at [934, 109] on link "Next" at bounding box center [940, 100] width 132 height 43
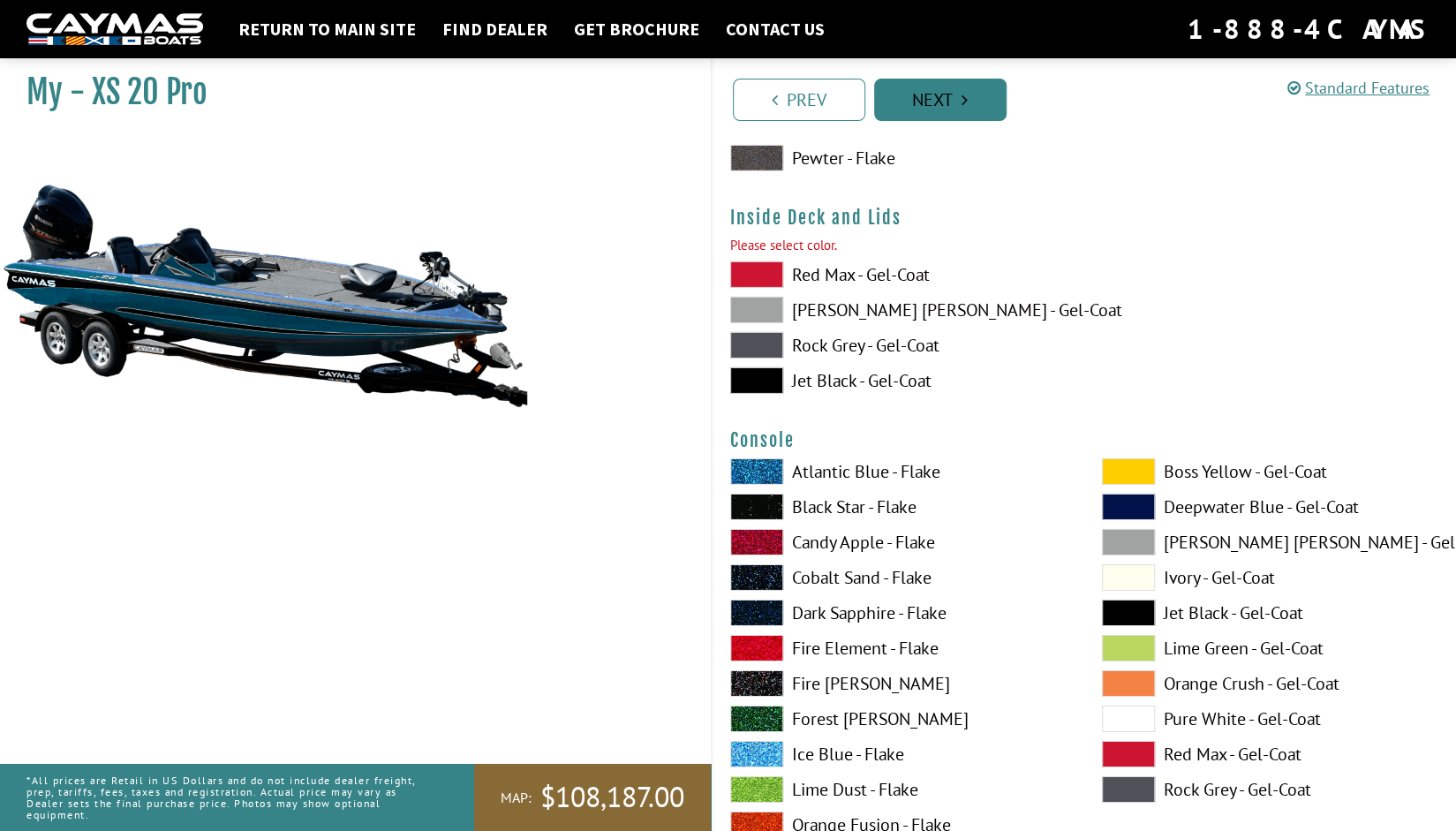
scroll to position [3697, 0]
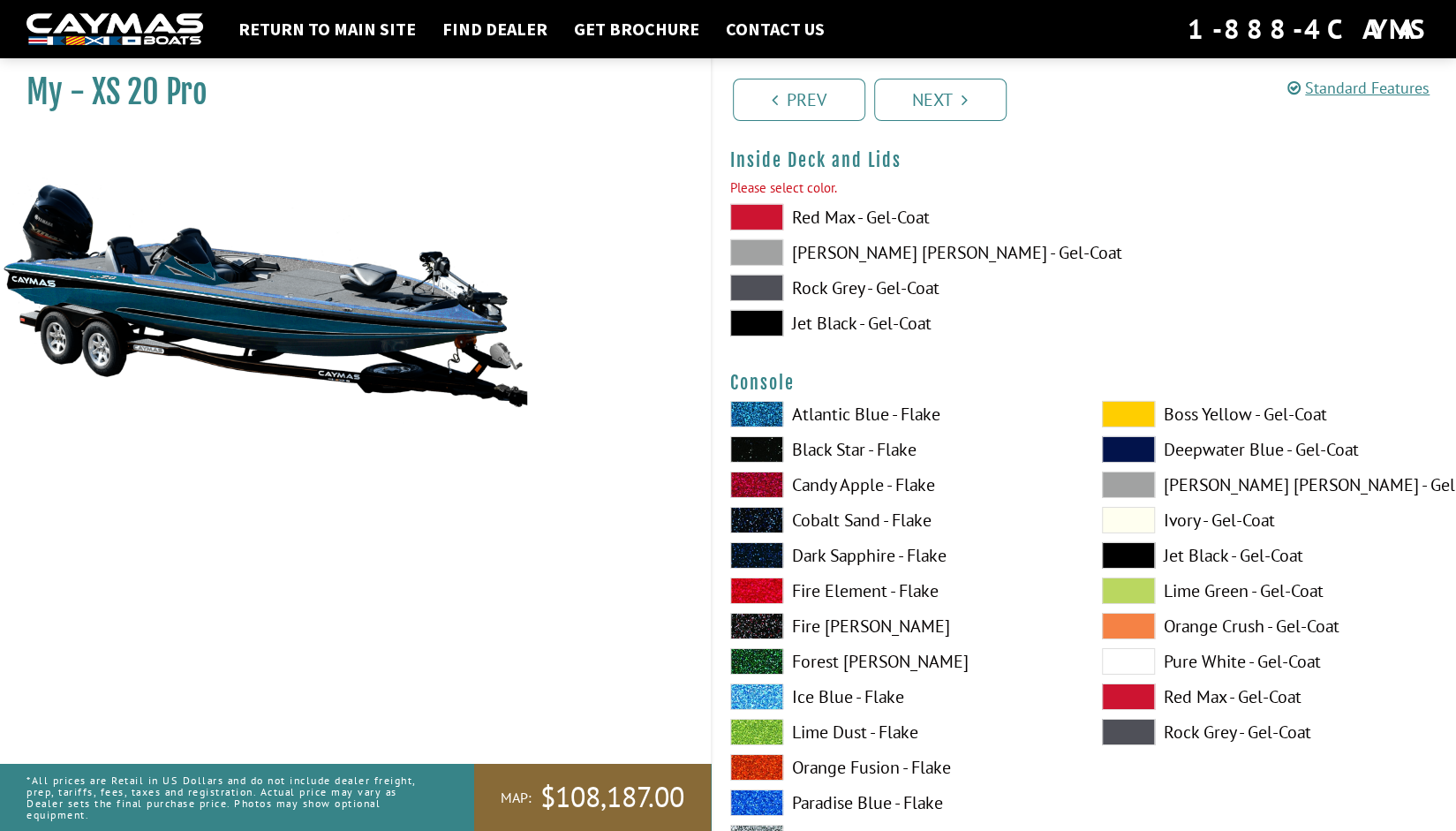
click at [751, 256] on span at bounding box center [756, 252] width 53 height 27
click at [943, 91] on link "Next" at bounding box center [940, 100] width 132 height 43
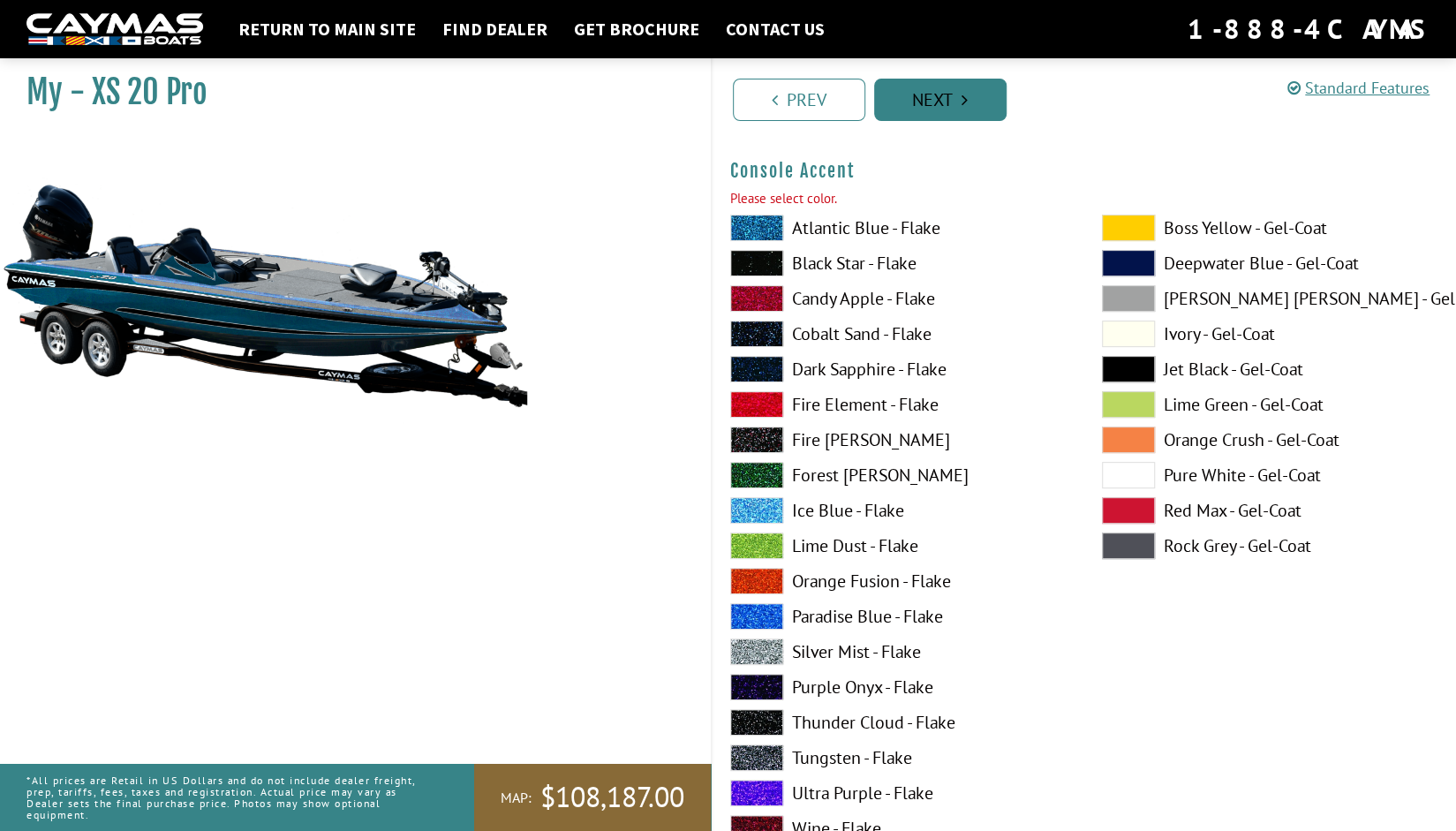
scroll to position [4620, 0]
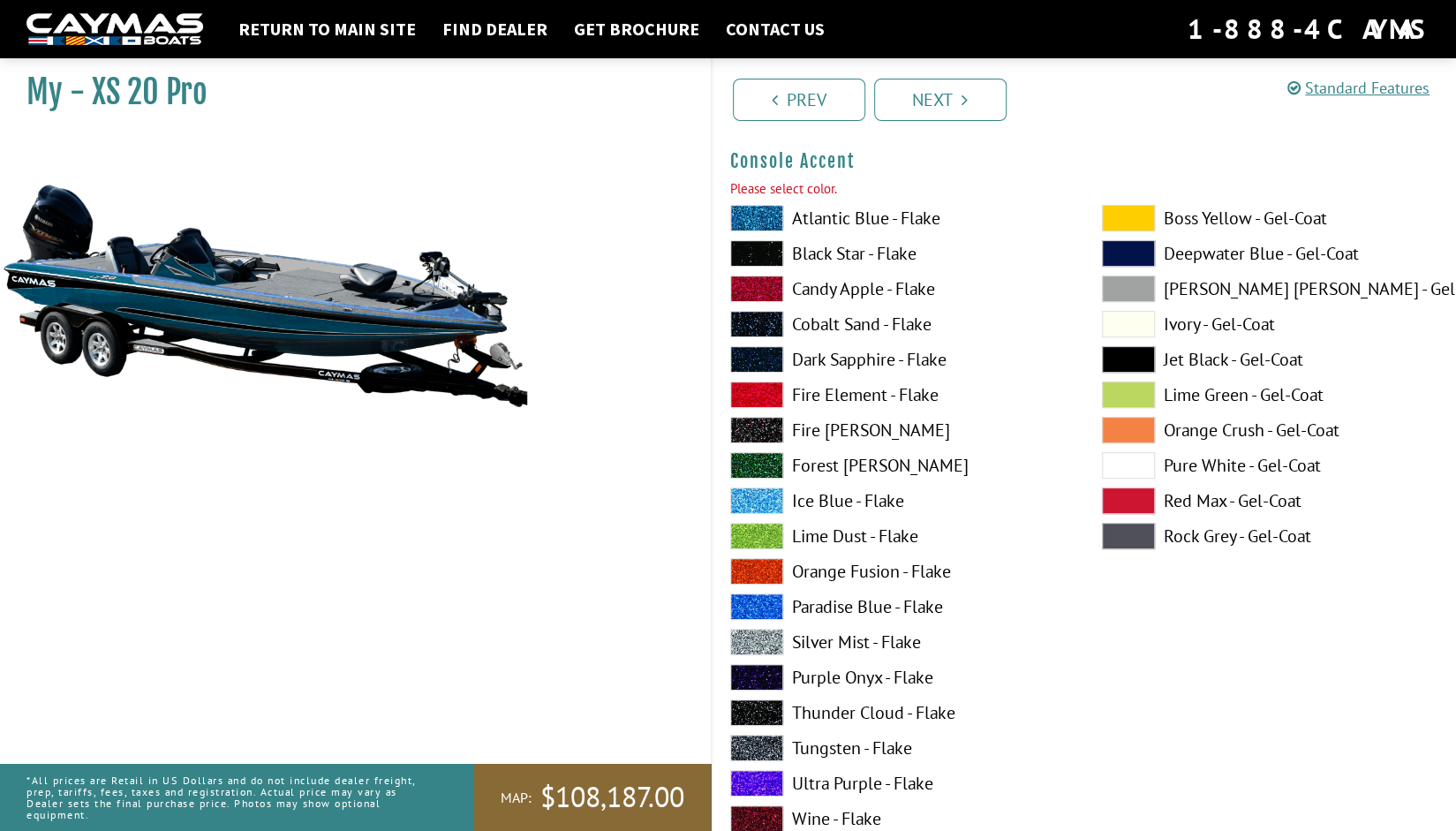
click at [754, 394] on span at bounding box center [756, 395] width 53 height 27
click at [757, 534] on span at bounding box center [756, 536] width 53 height 27
click at [758, 498] on span at bounding box center [756, 500] width 53 height 27
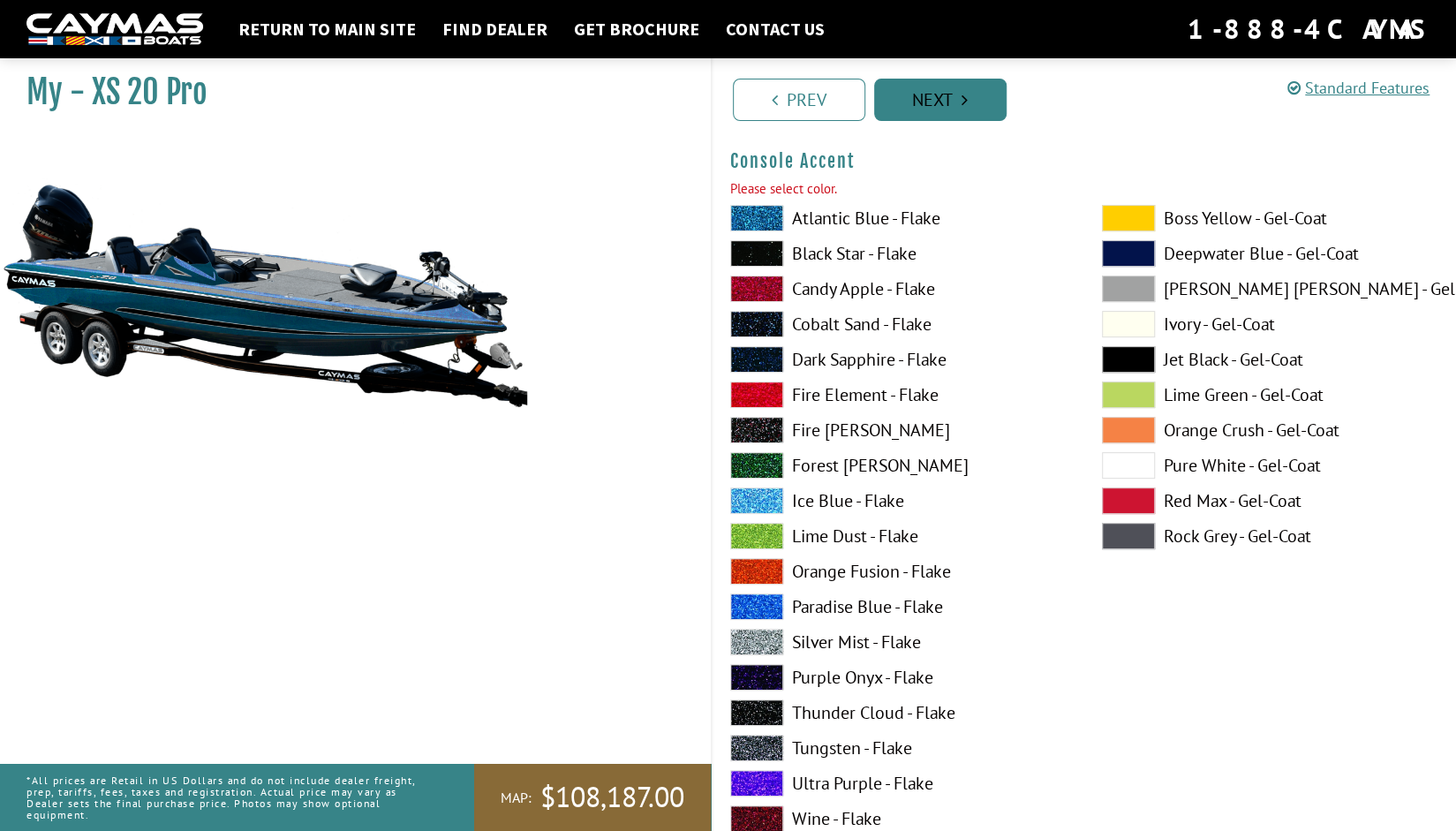
click at [934, 106] on link "Next" at bounding box center [940, 100] width 132 height 43
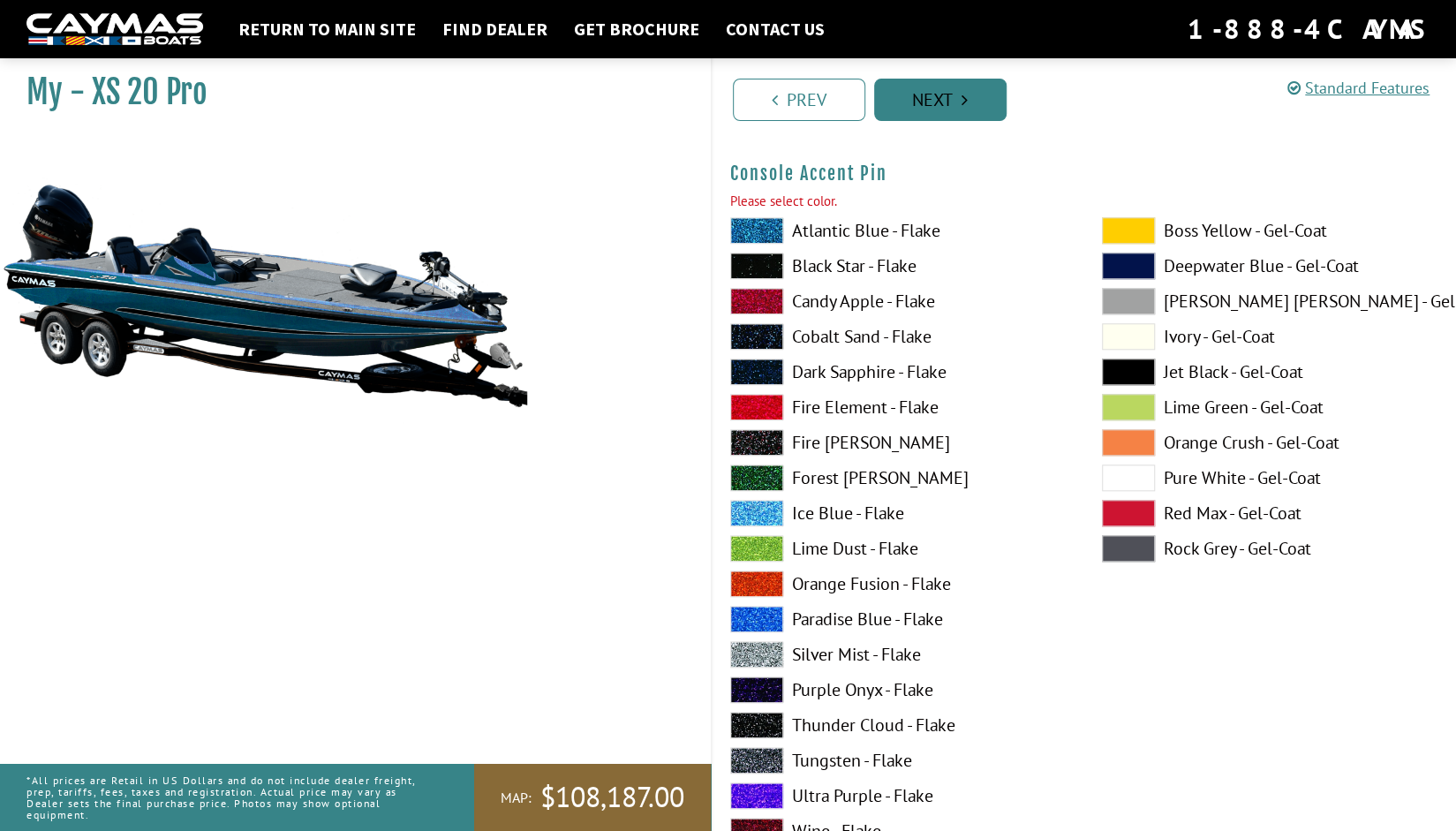
scroll to position [5348, 0]
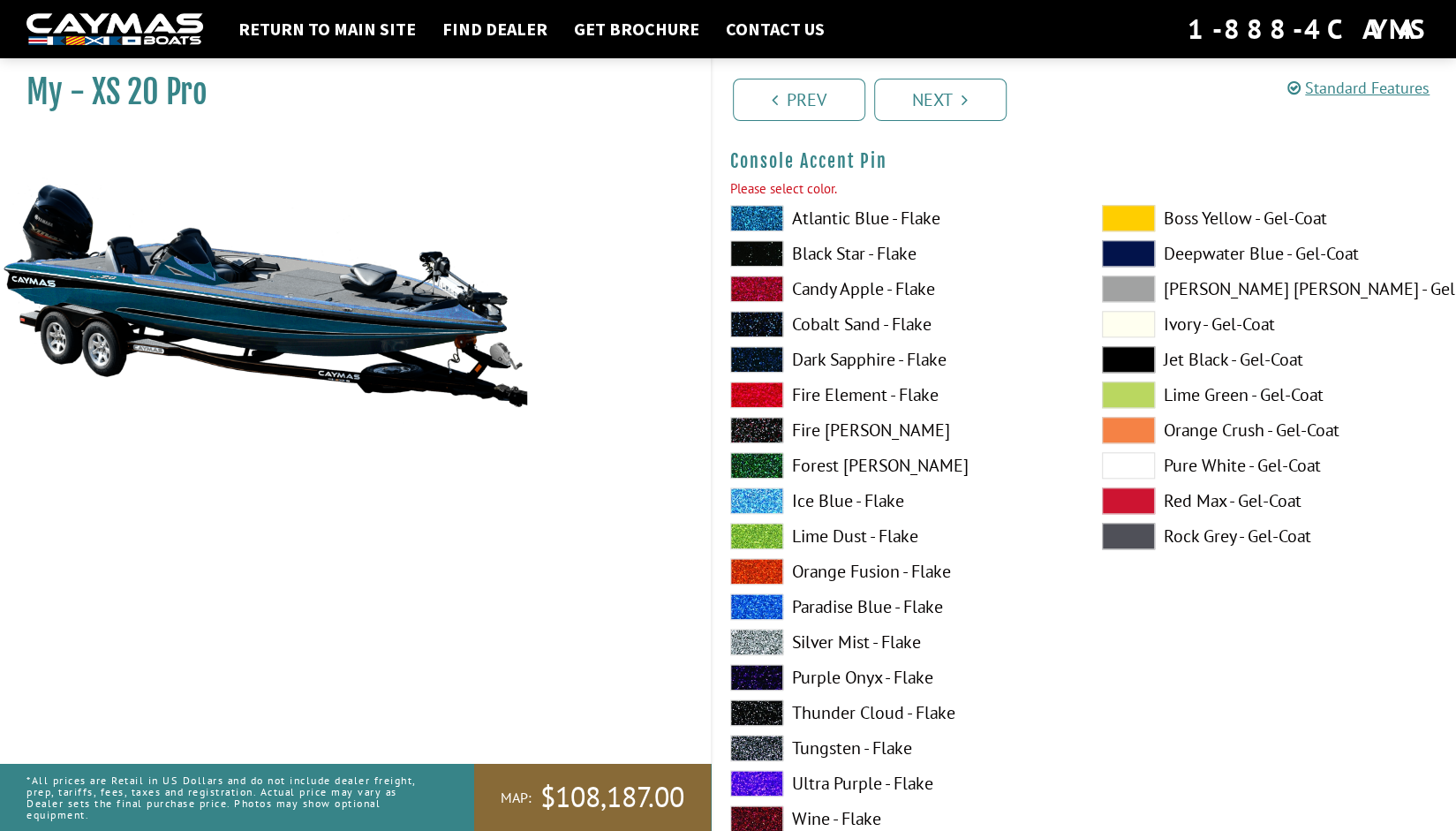
click at [761, 221] on span at bounding box center [756, 218] width 53 height 27
click at [757, 743] on span at bounding box center [756, 748] width 53 height 27
click at [936, 102] on link "Next" at bounding box center [940, 100] width 132 height 43
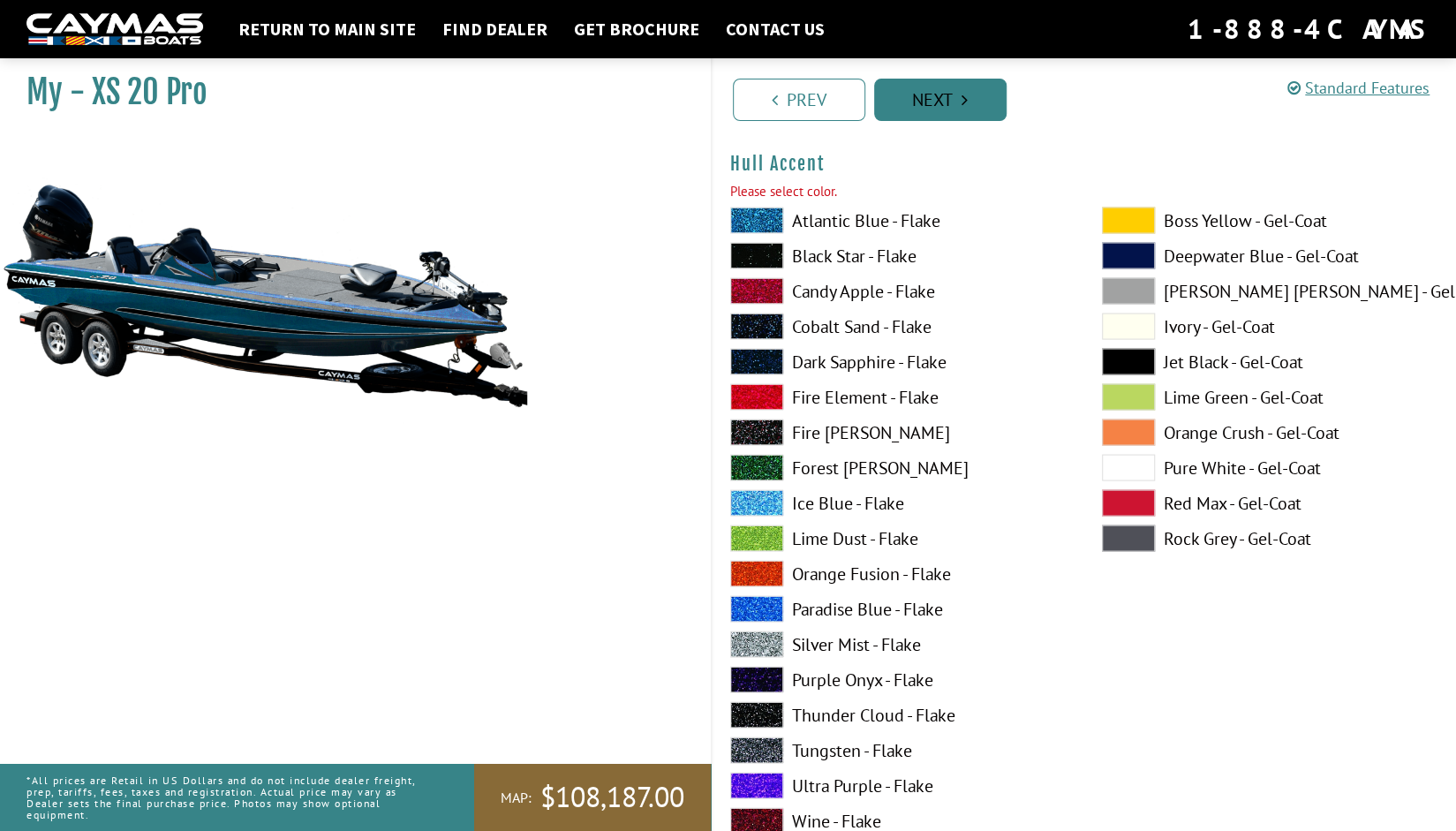
scroll to position [6483, 0]
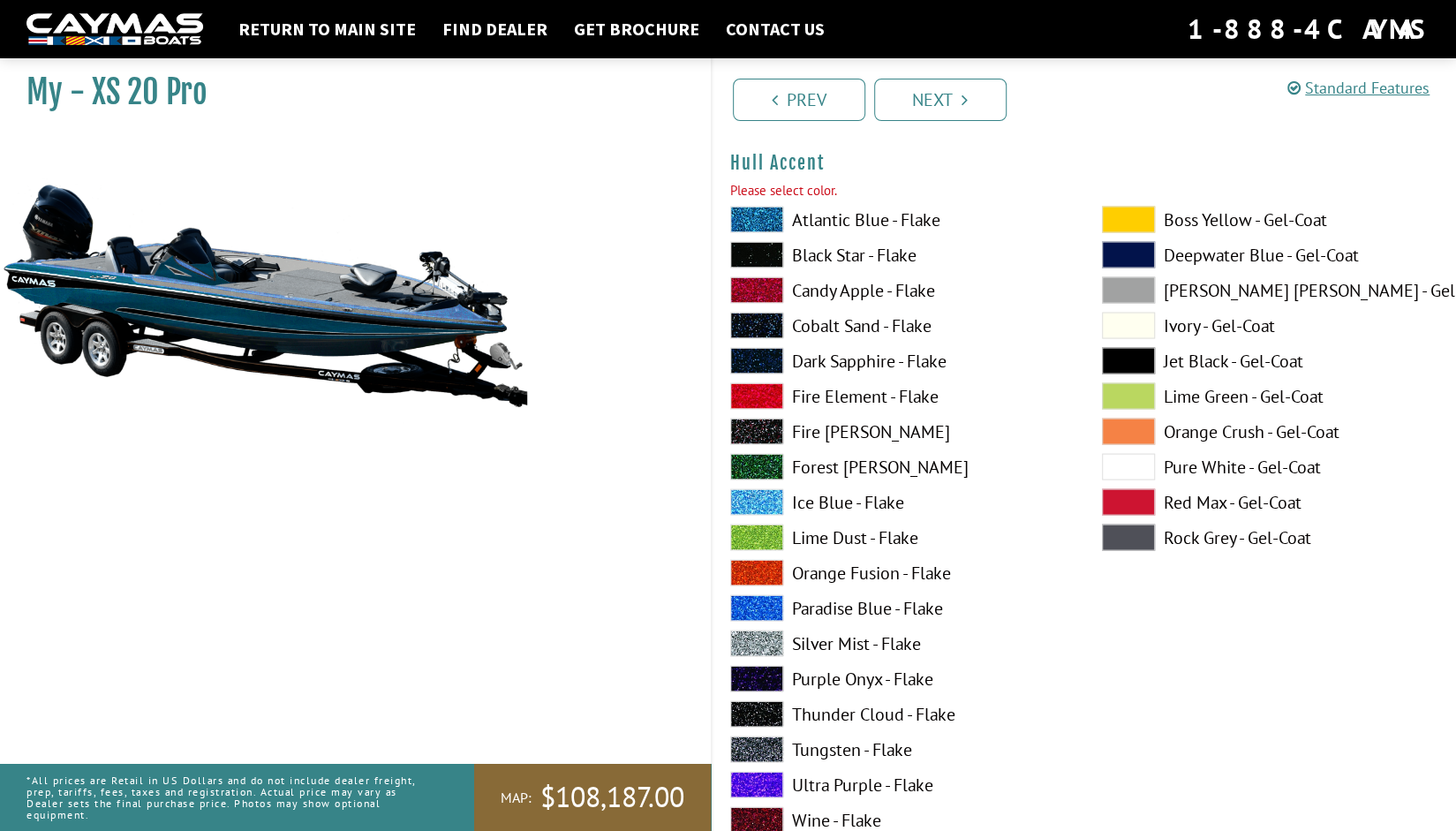
click at [766, 490] on span at bounding box center [756, 501] width 53 height 27
click at [942, 104] on link "Next" at bounding box center [940, 100] width 132 height 43
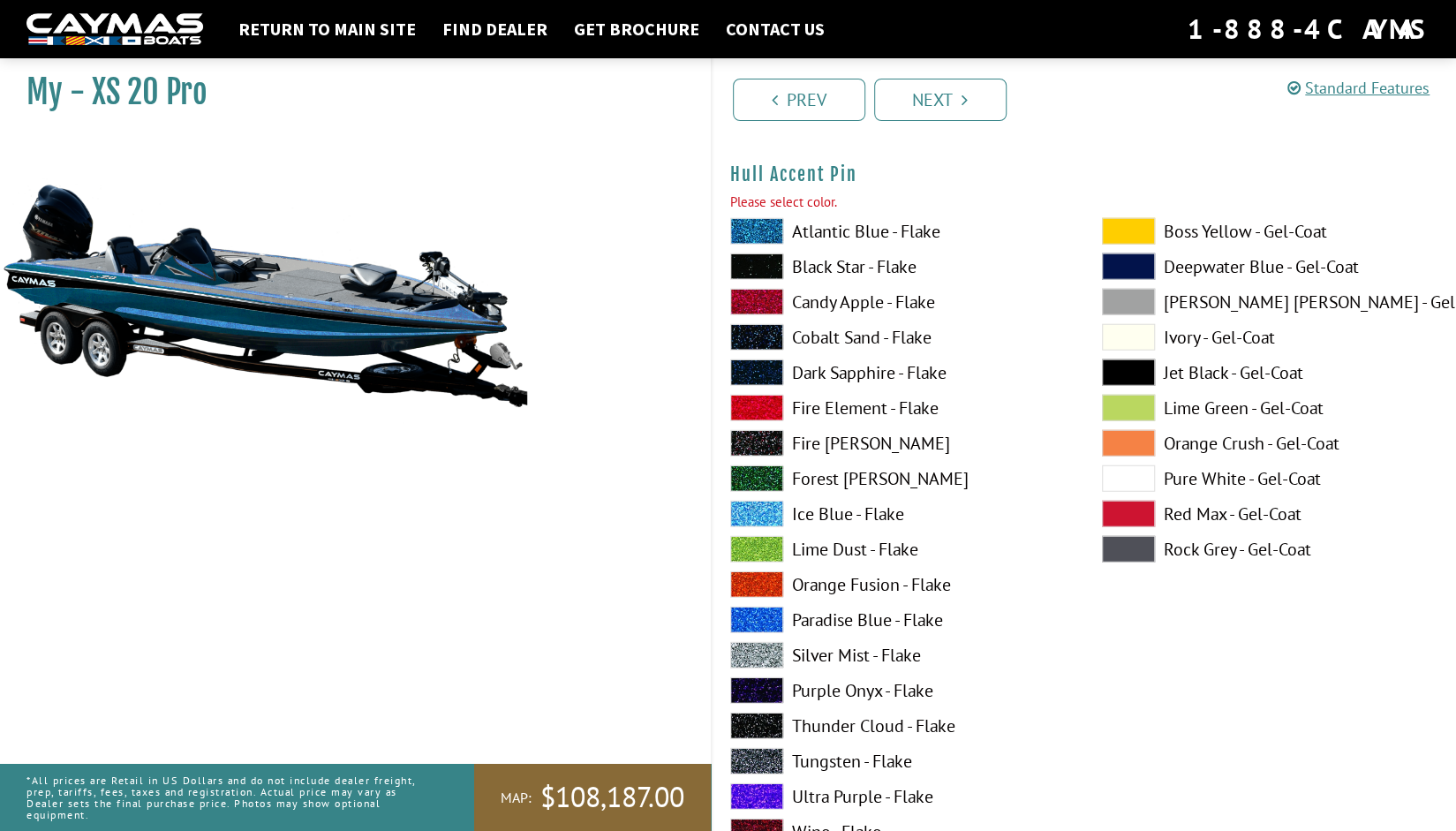
scroll to position [7210, 0]
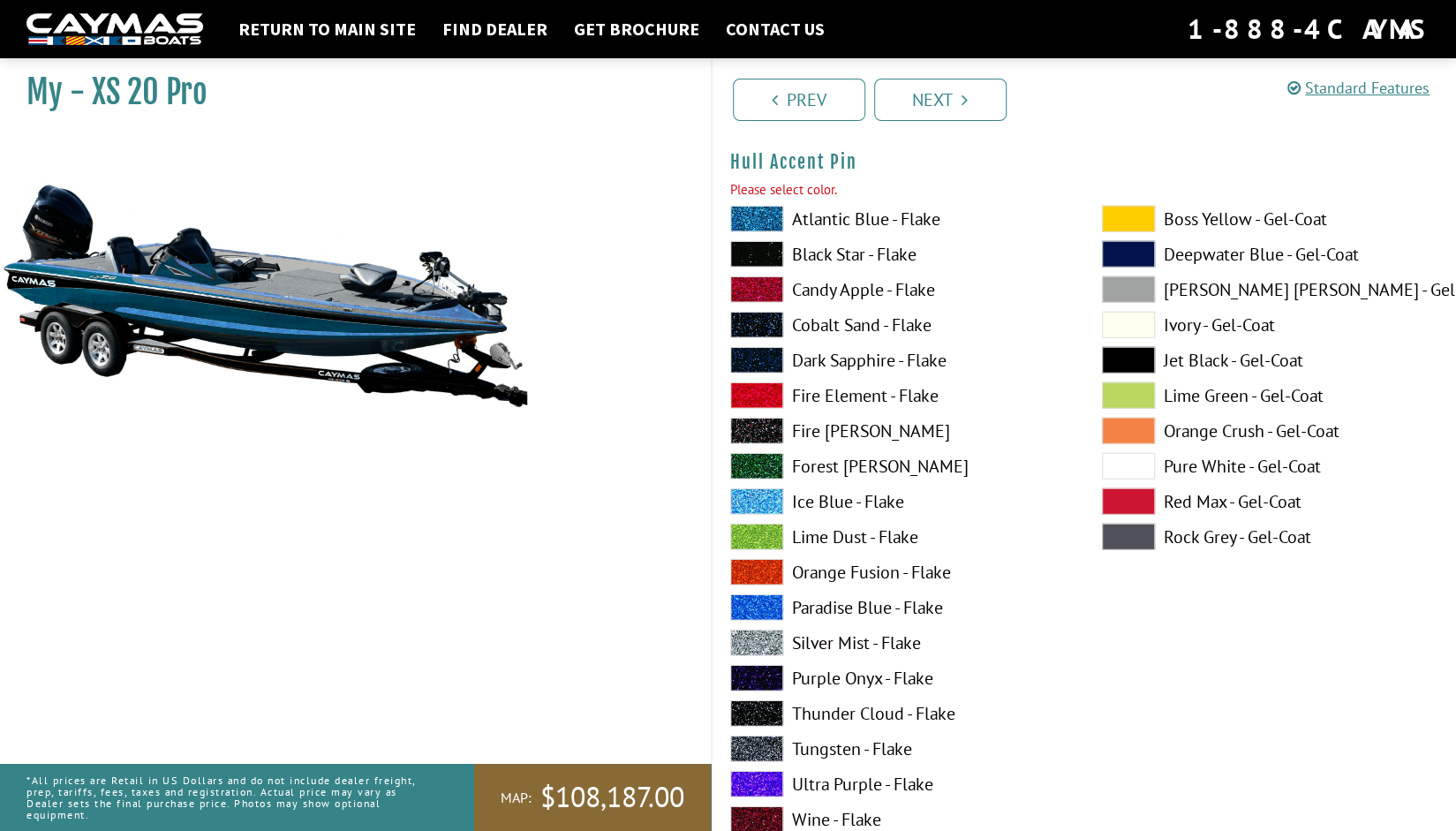
click at [755, 496] on span at bounding box center [756, 501] width 53 height 27
click at [946, 85] on link "Next" at bounding box center [940, 100] width 132 height 43
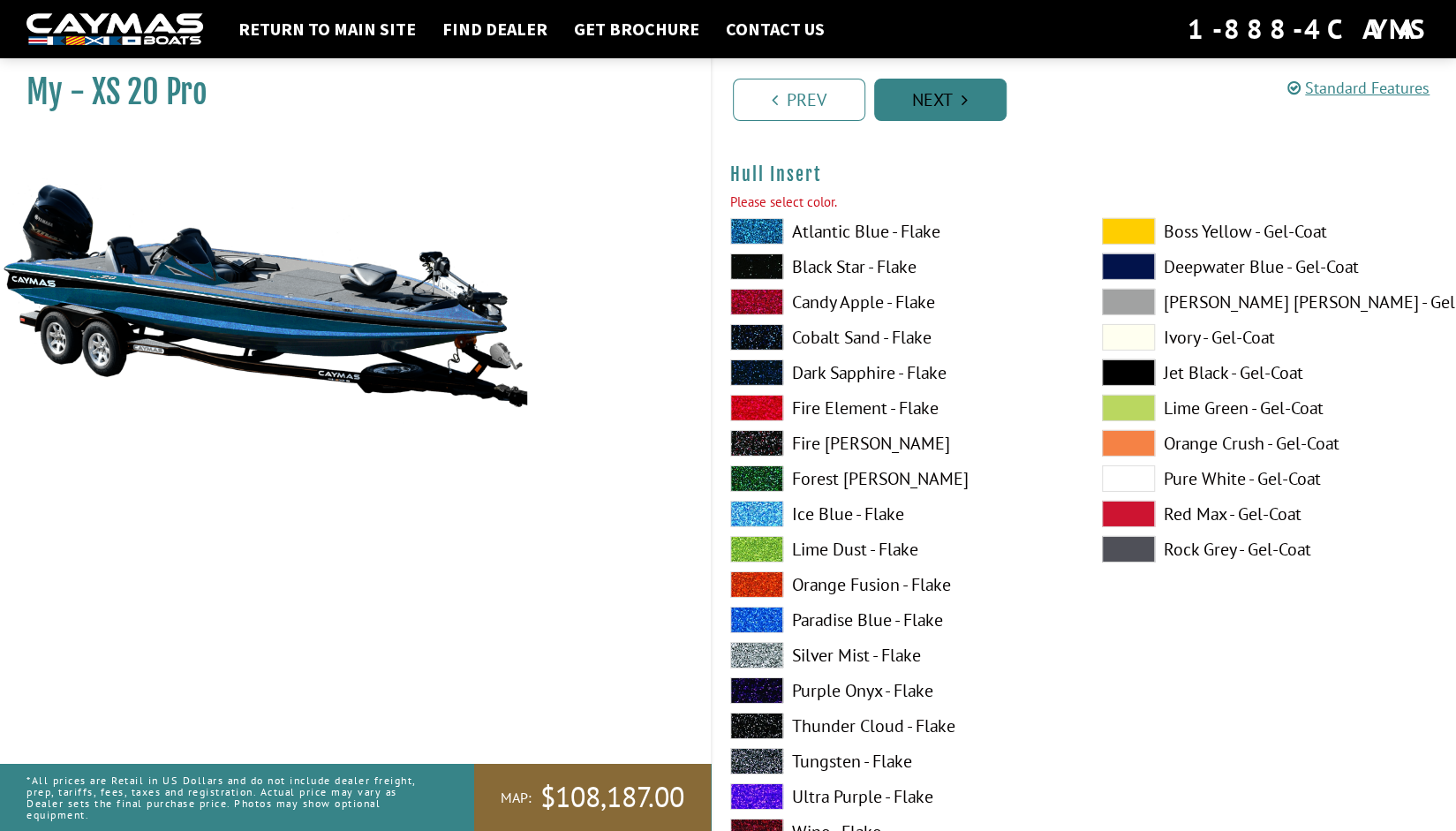
scroll to position [7936, 0]
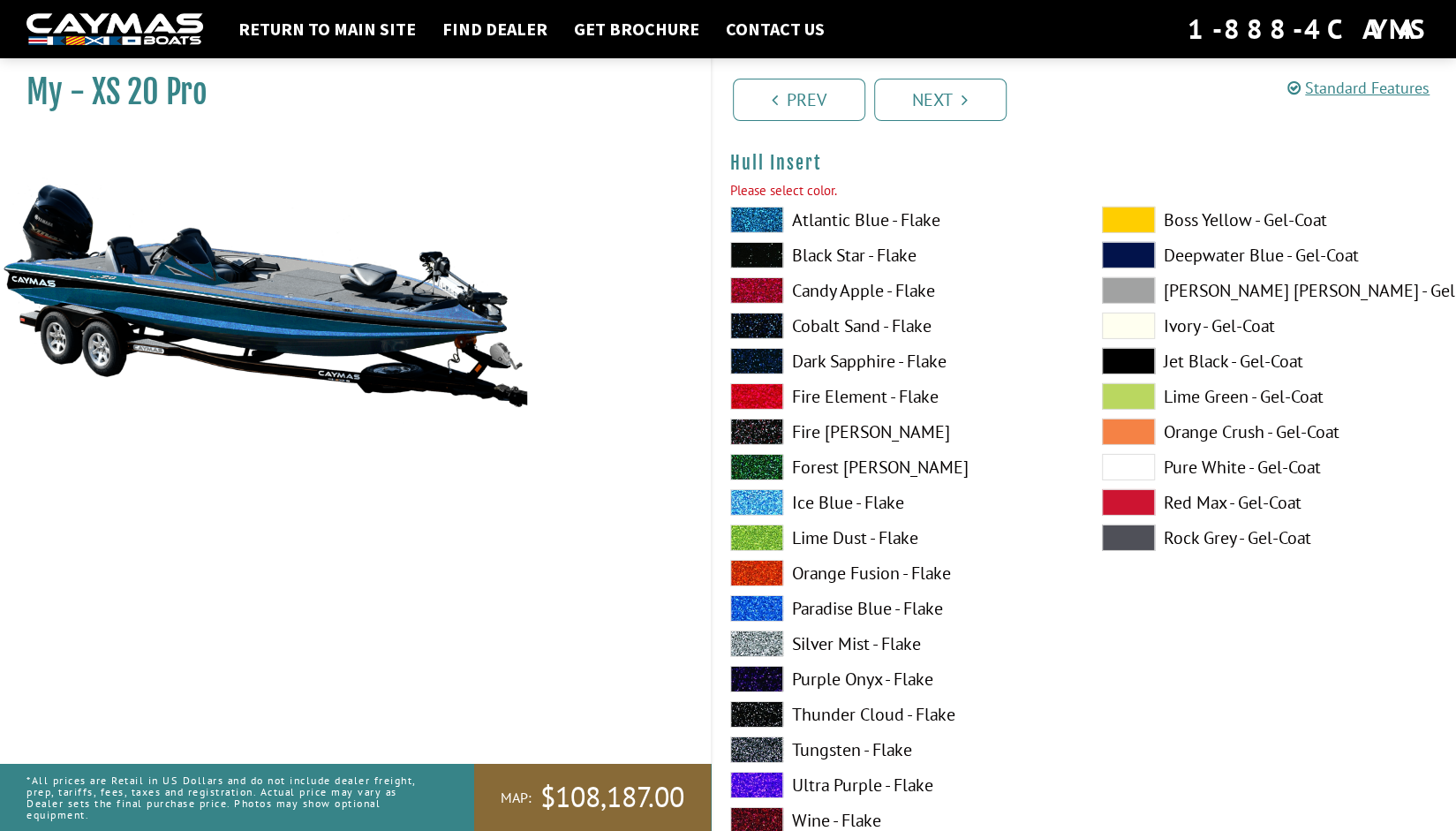
click at [756, 497] on span at bounding box center [756, 502] width 53 height 27
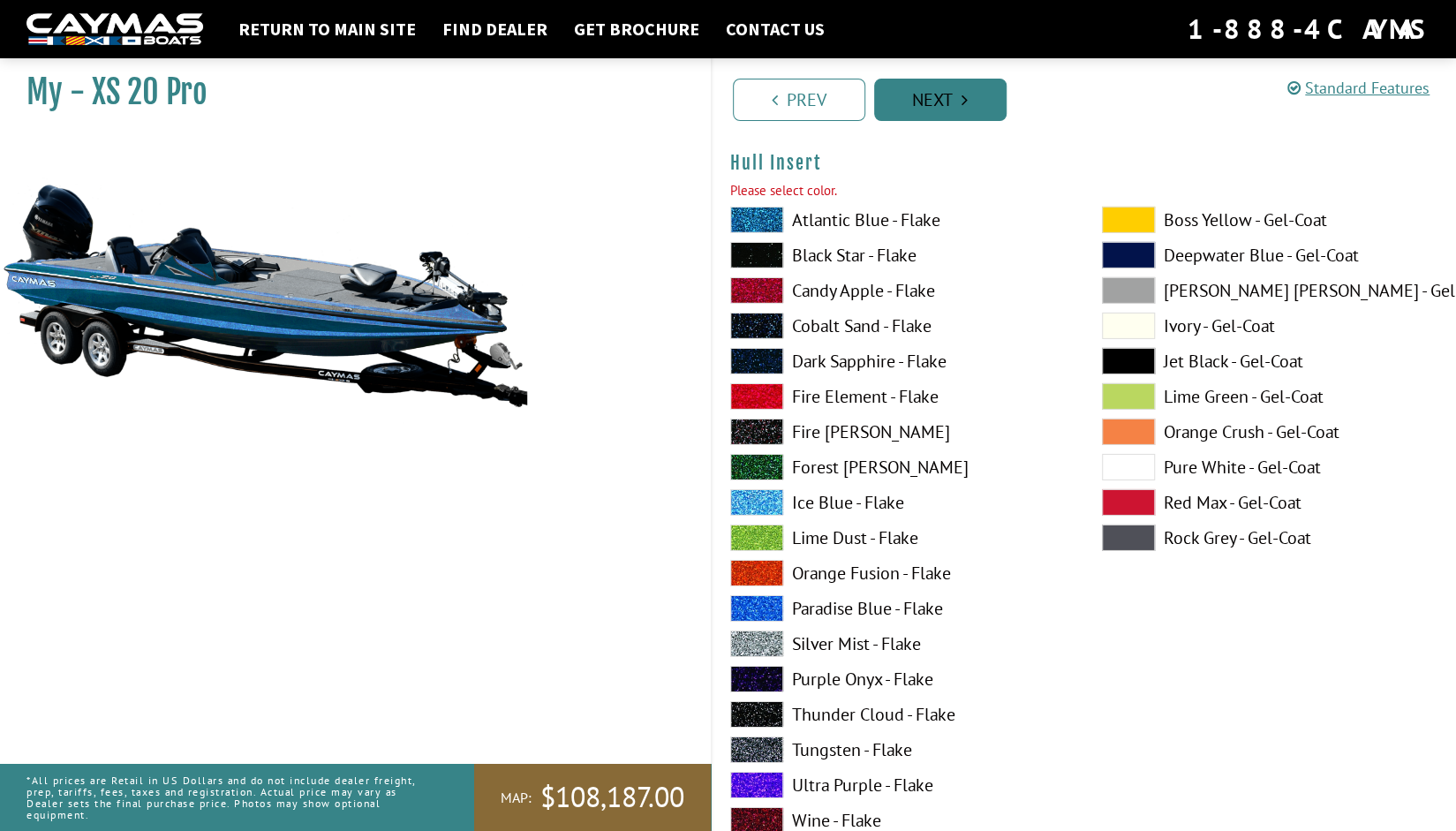
click at [925, 109] on link "Next" at bounding box center [940, 100] width 132 height 43
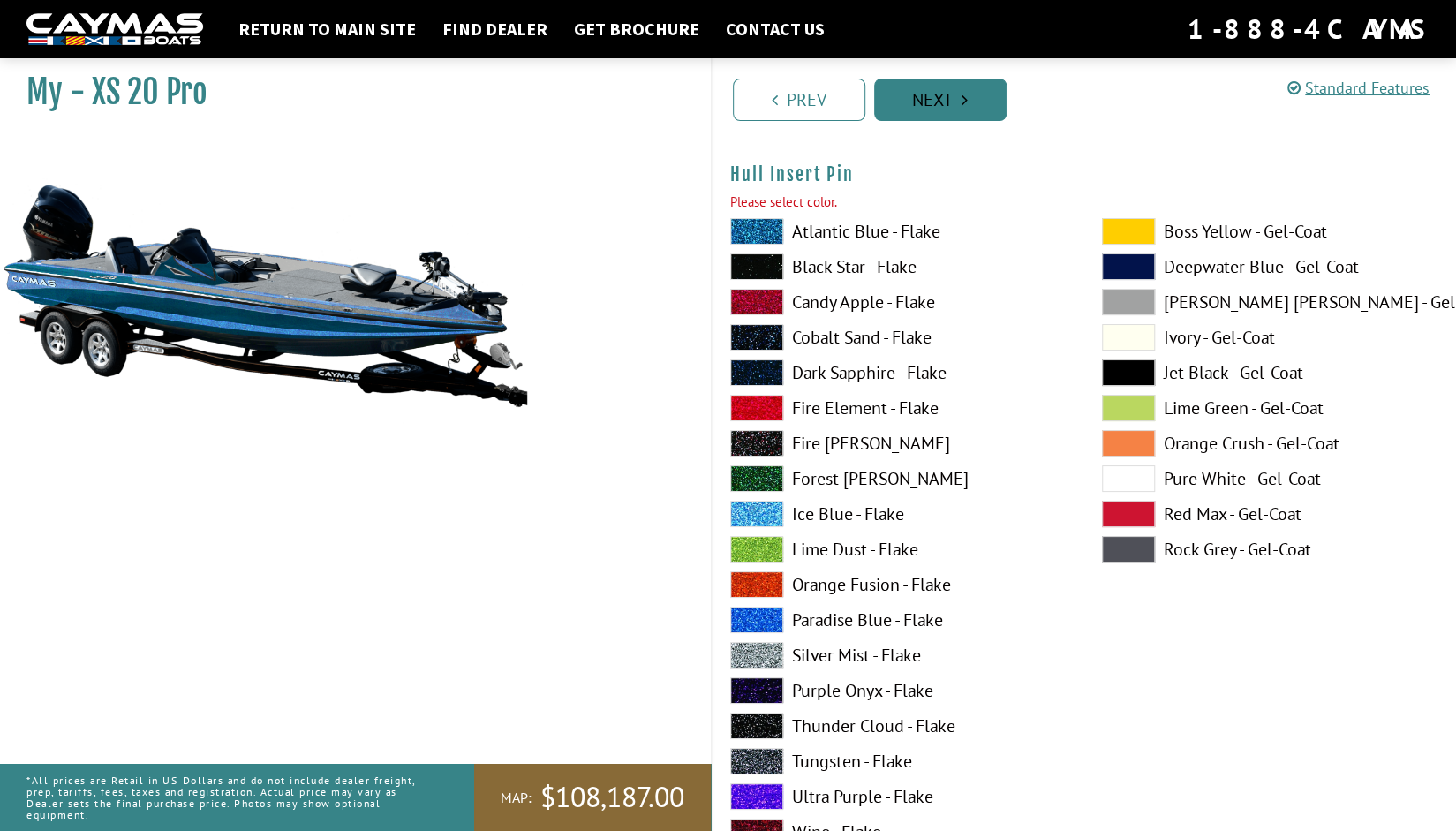
scroll to position [8664, 0]
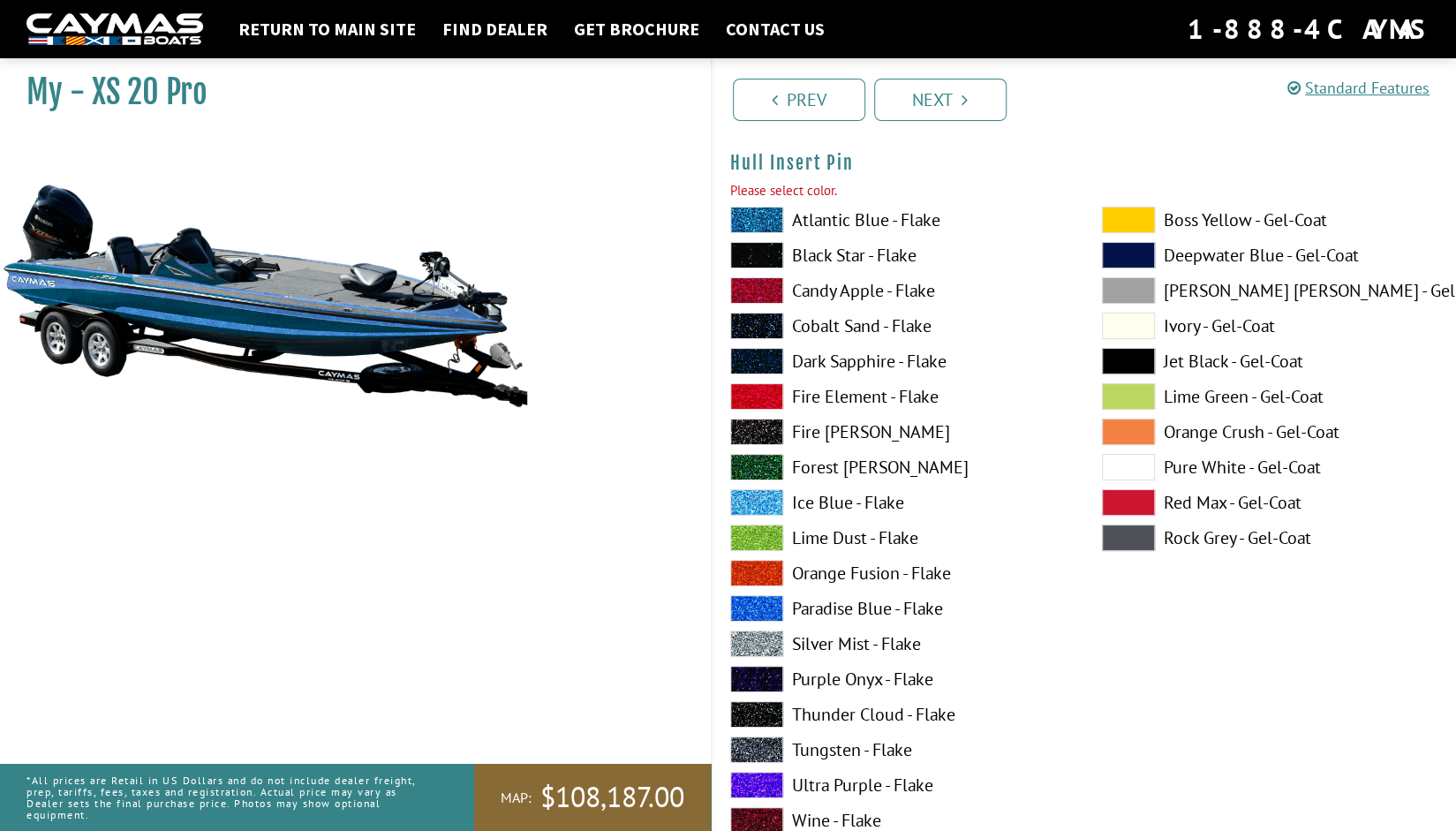
click at [751, 498] on span at bounding box center [756, 502] width 53 height 27
click at [929, 113] on link "Next" at bounding box center [940, 100] width 132 height 43
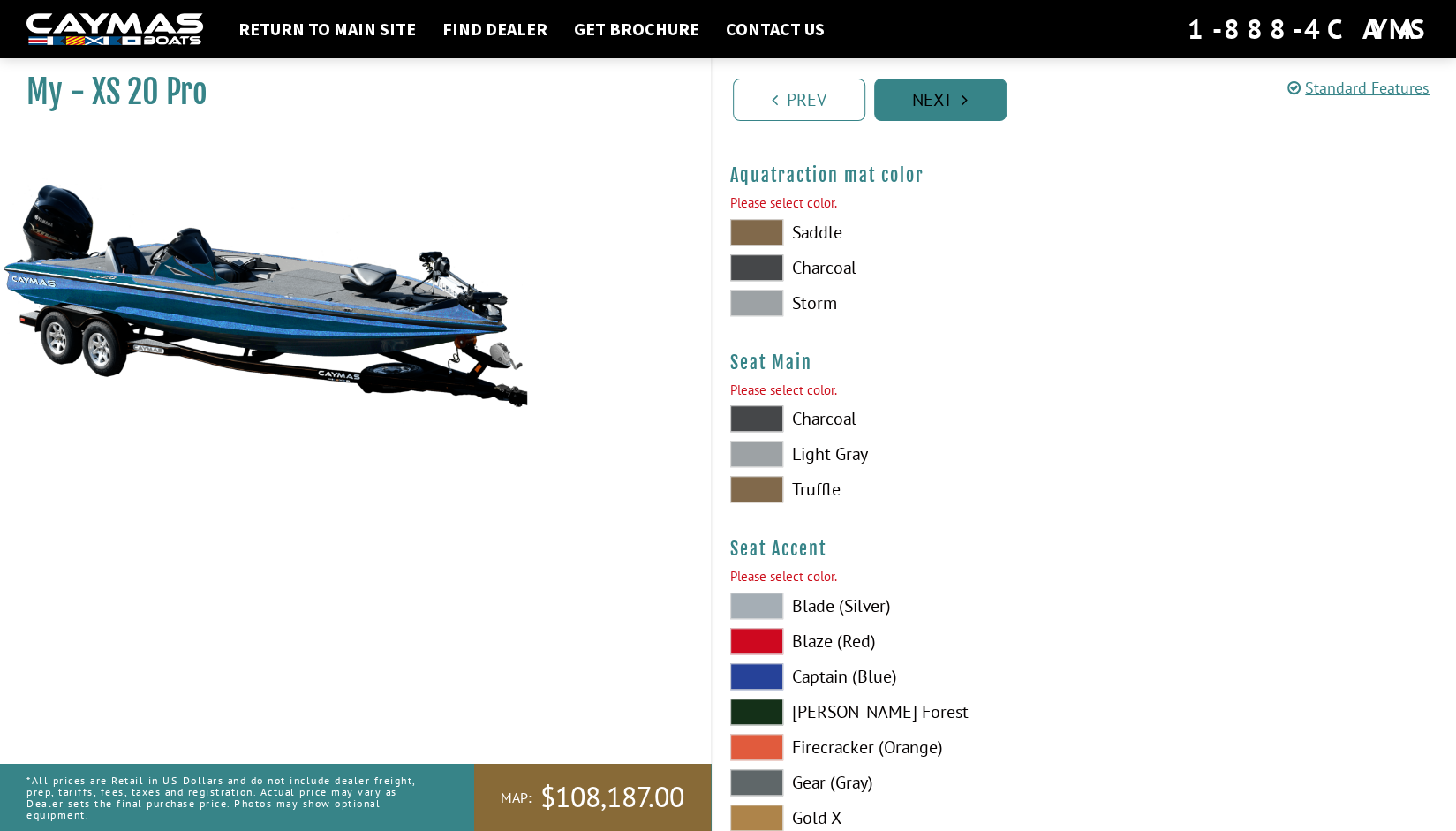
scroll to position [9391, 0]
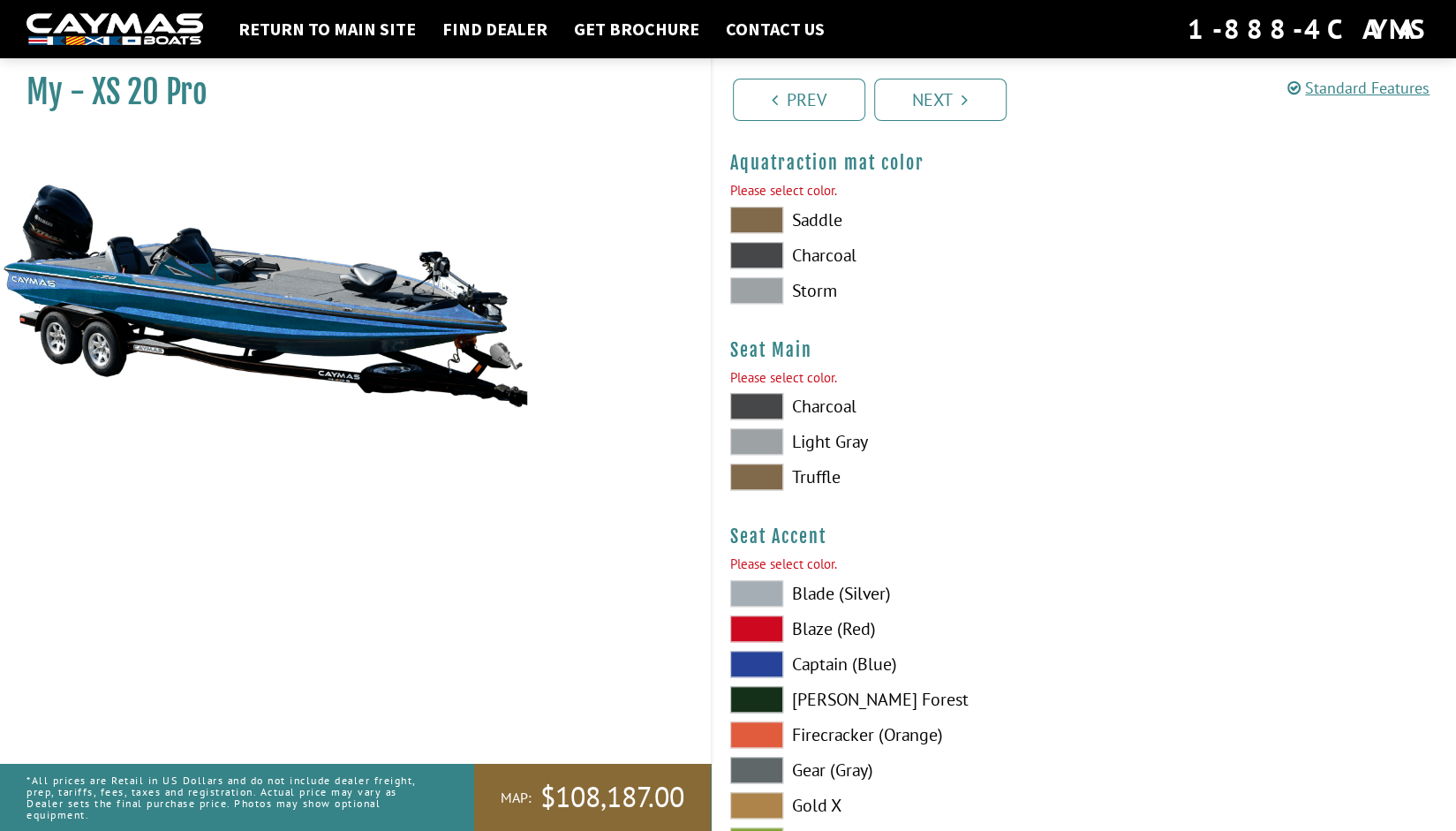
click at [749, 248] on span at bounding box center [756, 255] width 53 height 27
click at [756, 296] on span at bounding box center [756, 290] width 53 height 27
click at [758, 213] on span at bounding box center [756, 220] width 53 height 27
click at [756, 281] on span at bounding box center [756, 290] width 53 height 27
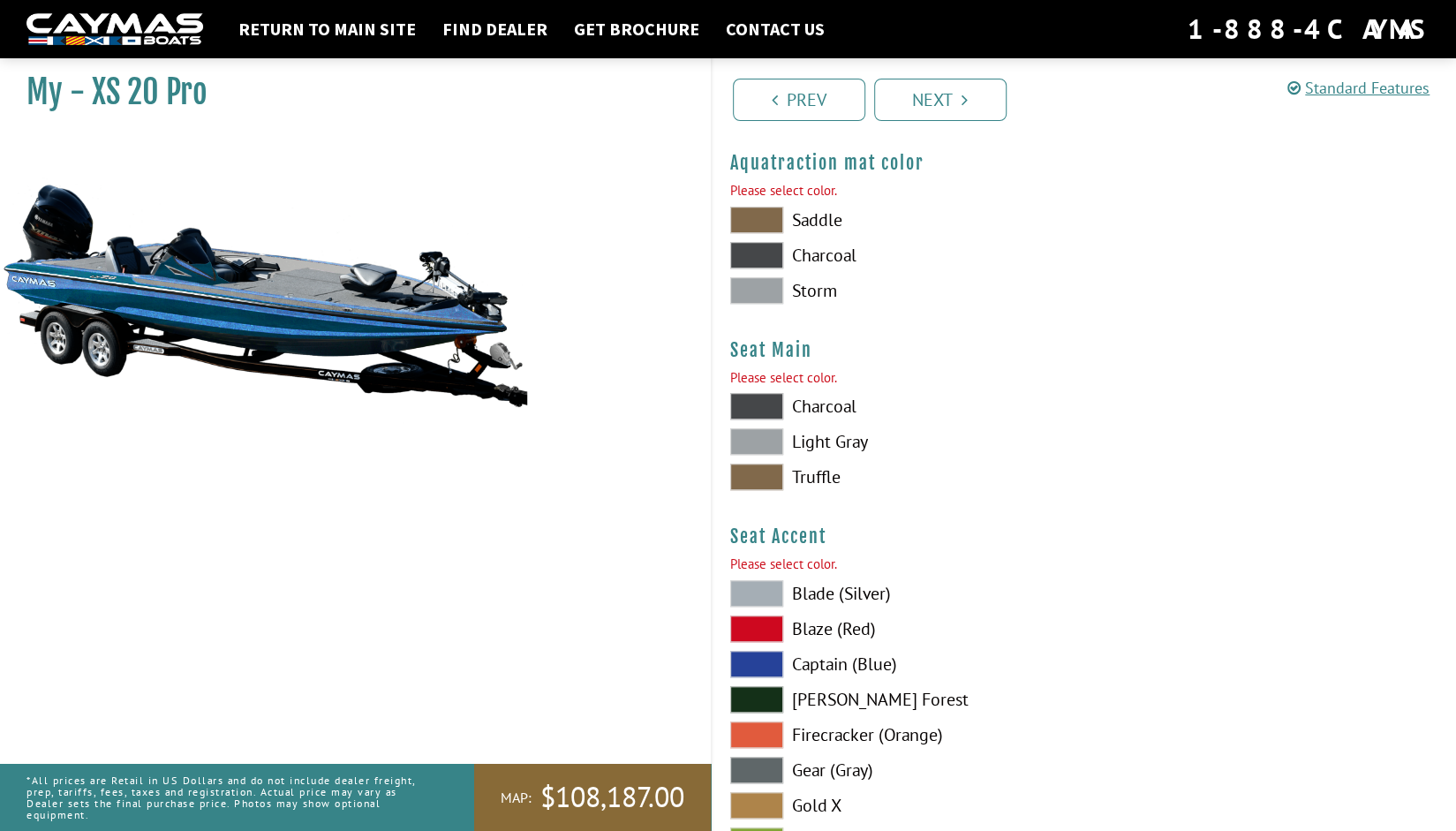
click at [761, 434] on span at bounding box center [756, 441] width 53 height 27
click at [767, 585] on span at bounding box center [756, 594] width 53 height 27
click at [934, 111] on link "Next" at bounding box center [940, 100] width 132 height 43
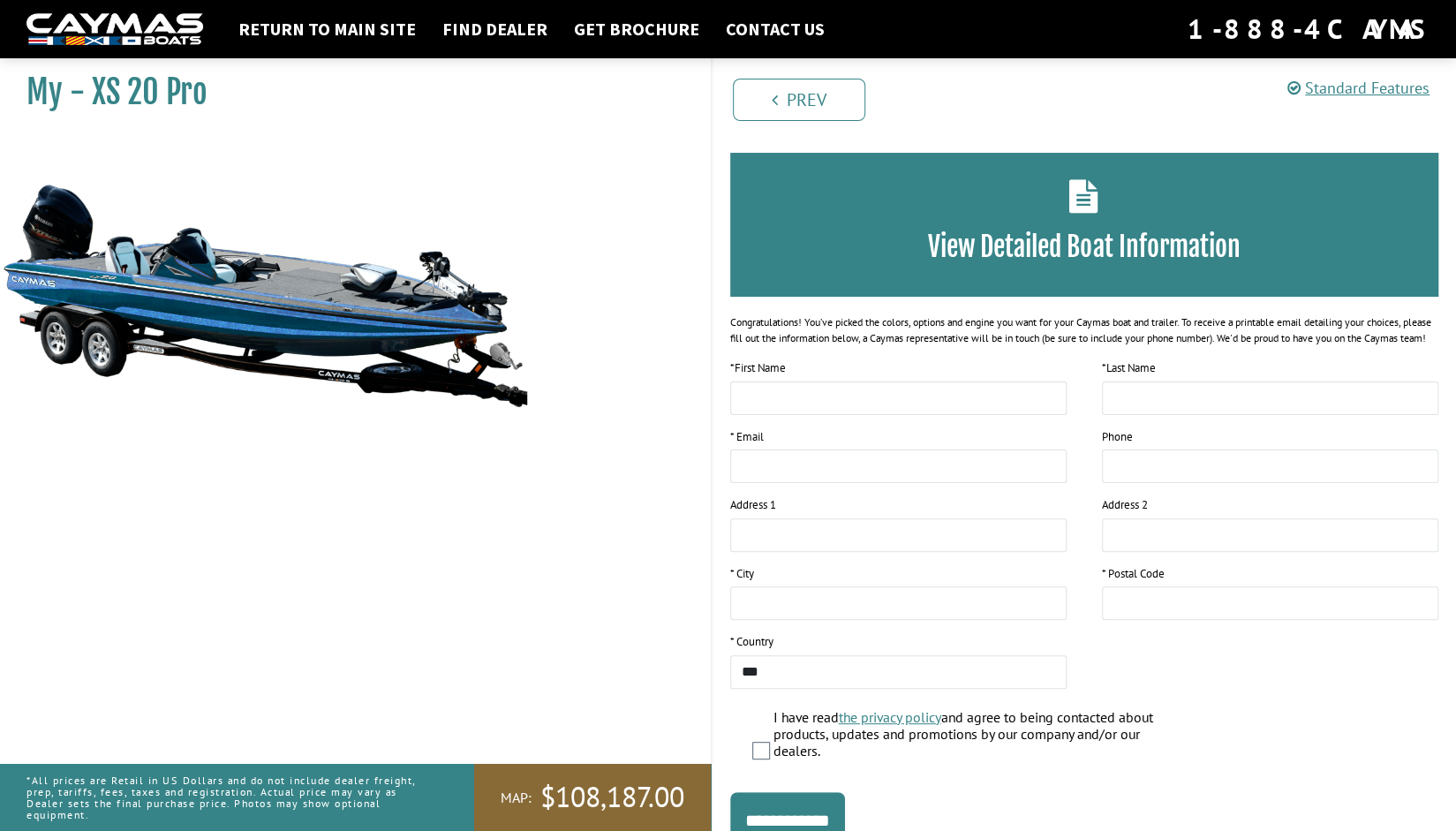
scroll to position [0, 0]
